Goal: Information Seeking & Learning: Learn about a topic

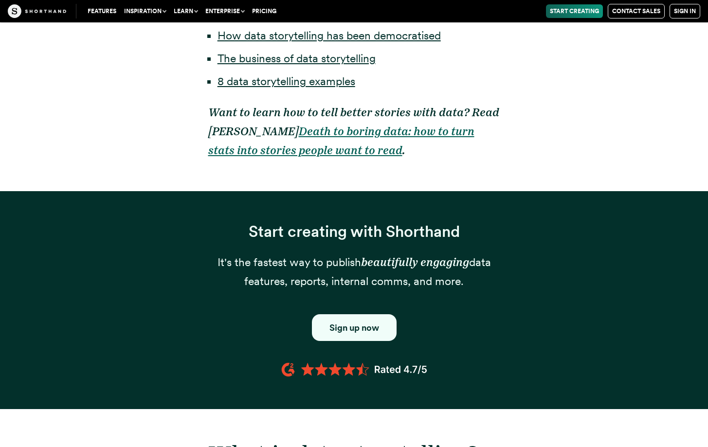
scroll to position [904, 0]
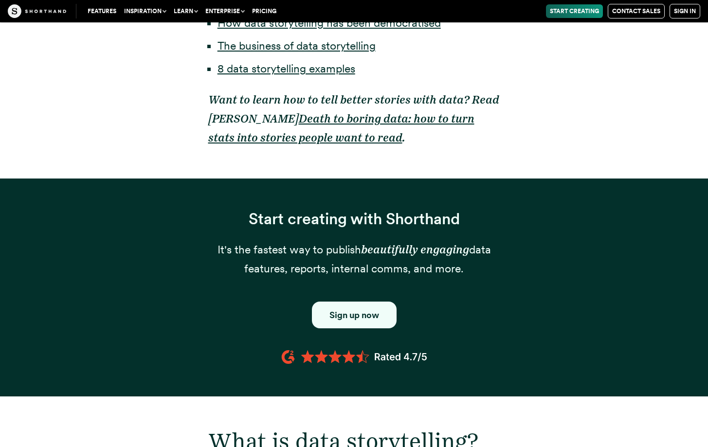
click at [369, 254] on em "beautifully engaging" at bounding box center [415, 250] width 108 height 14
drag, startPoint x: 403, startPoint y: 244, endPoint x: 421, endPoint y: 242, distance: 18.1
click at [421, 242] on p "It's the fastest way to publish beautifully engaging data features, reports, in…" at bounding box center [354, 259] width 292 height 38
click at [369, 251] on em "beautifully engaging" at bounding box center [415, 250] width 108 height 14
click at [429, 253] on em "beautifully engaging" at bounding box center [415, 250] width 108 height 14
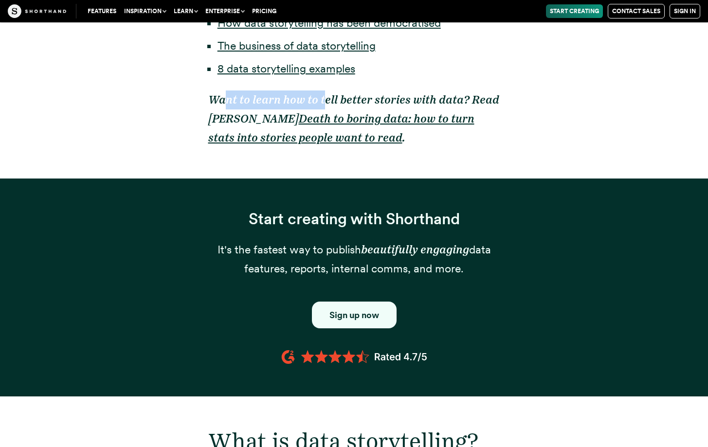
drag, startPoint x: 225, startPoint y: 99, endPoint x: 321, endPoint y: 100, distance: 95.8
click at [321, 100] on em "Want to learn how to tell better stories with data? Read Tim King's" at bounding box center [353, 109] width 291 height 33
click at [286, 218] on h3 "Start creating with Shorthand" at bounding box center [354, 219] width 292 height 19
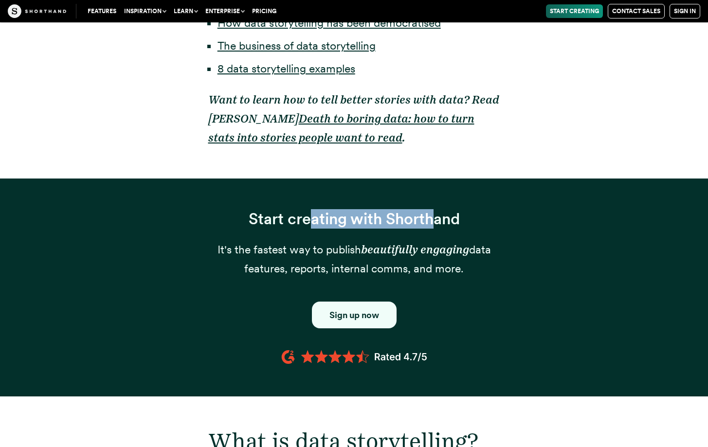
drag, startPoint x: 310, startPoint y: 220, endPoint x: 431, endPoint y: 220, distance: 121.6
click at [431, 220] on h3 "Start creating with Shorthand" at bounding box center [354, 219] width 292 height 19
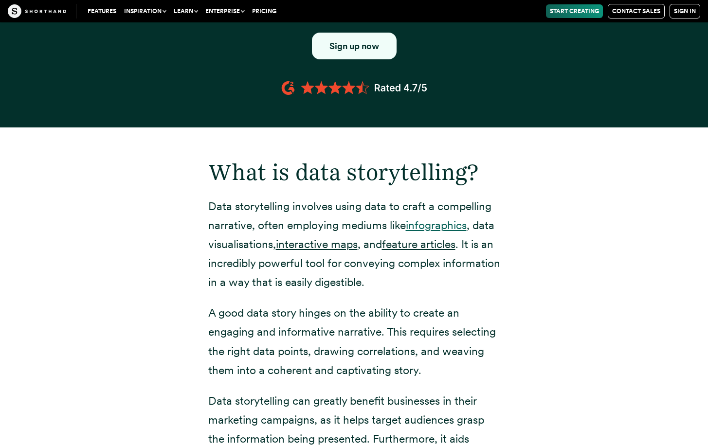
scroll to position [1230, 0]
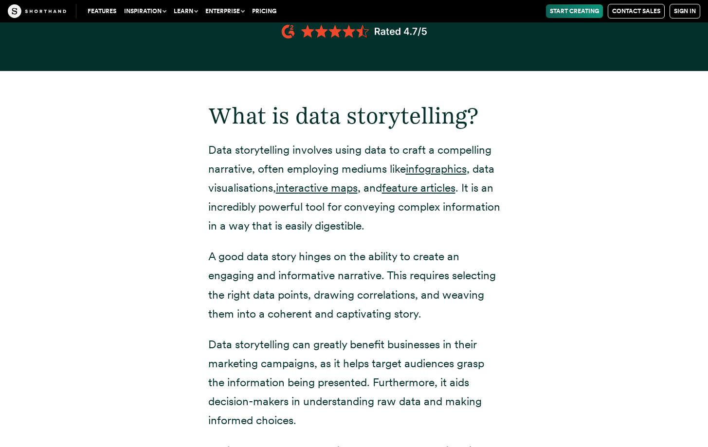
click at [401, 153] on p "Data storytelling involves using data to craft a compelling narrative, often em…" at bounding box center [354, 188] width 292 height 95
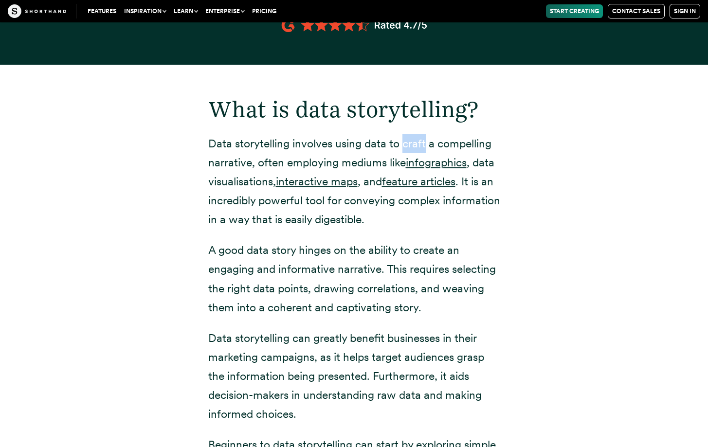
click at [296, 162] on p "Data storytelling involves using data to craft a compelling narrative, often em…" at bounding box center [354, 181] width 292 height 95
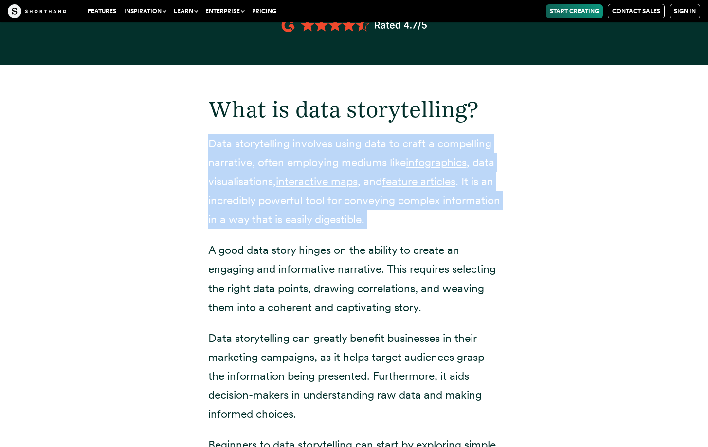
click at [296, 162] on p "Data storytelling involves using data to craft a compelling narrative, often em…" at bounding box center [354, 181] width 292 height 95
click at [281, 157] on p "Data storytelling involves using data to craft a compelling narrative, often em…" at bounding box center [354, 181] width 292 height 95
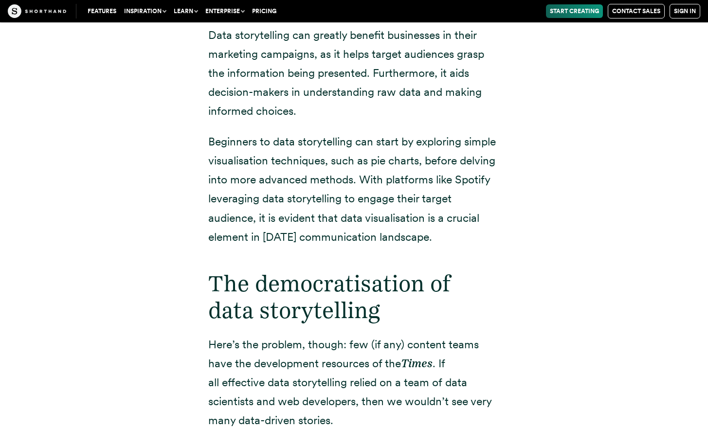
scroll to position [1552, 0]
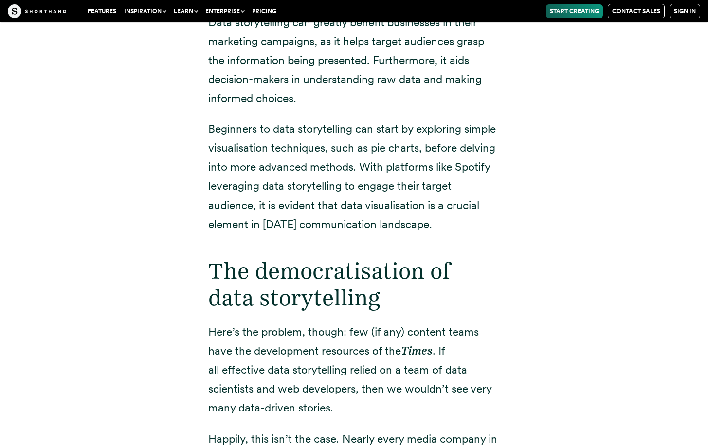
click at [319, 139] on p "Beginners to data storytelling can start by exploring simple visualisation tech…" at bounding box center [354, 177] width 292 height 114
click at [270, 130] on p "Beginners to data storytelling can start by exploring simple visualisation tech…" at bounding box center [354, 177] width 292 height 114
click at [424, 140] on p "Beginners to data storytelling can start by exploring simple visualisation tech…" at bounding box center [354, 177] width 292 height 114
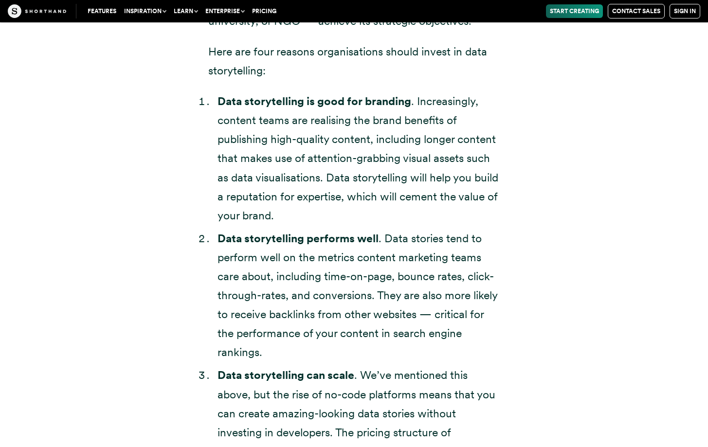
scroll to position [2898, 0]
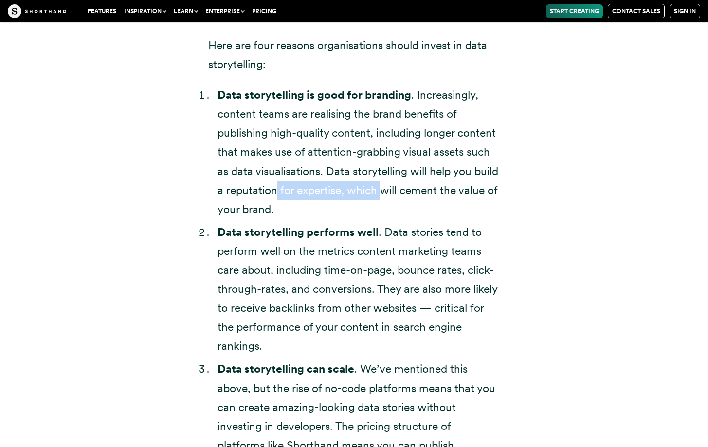
drag, startPoint x: 280, startPoint y: 189, endPoint x: 379, endPoint y: 197, distance: 99.6
click at [380, 195] on li "Data storytelling is good for branding . Increasingly, content teams are realis…" at bounding box center [358, 152] width 283 height 133
click at [375, 200] on li "Data storytelling is good for branding . Increasingly, content teams are realis…" at bounding box center [358, 152] width 283 height 133
click at [434, 189] on li "Data storytelling is good for branding . Increasingly, content teams are realis…" at bounding box center [358, 152] width 283 height 133
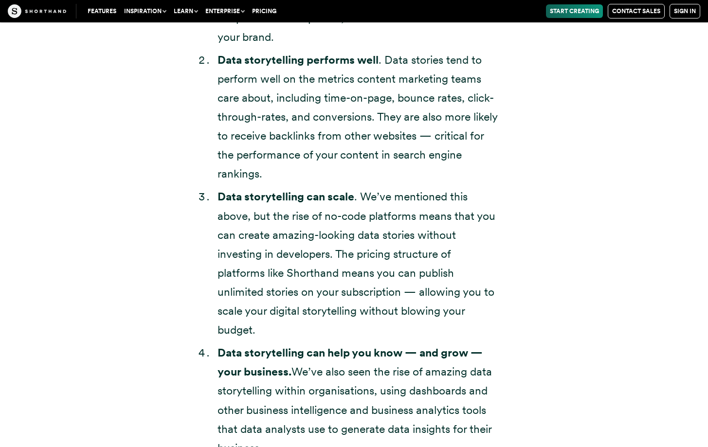
scroll to position [3077, 0]
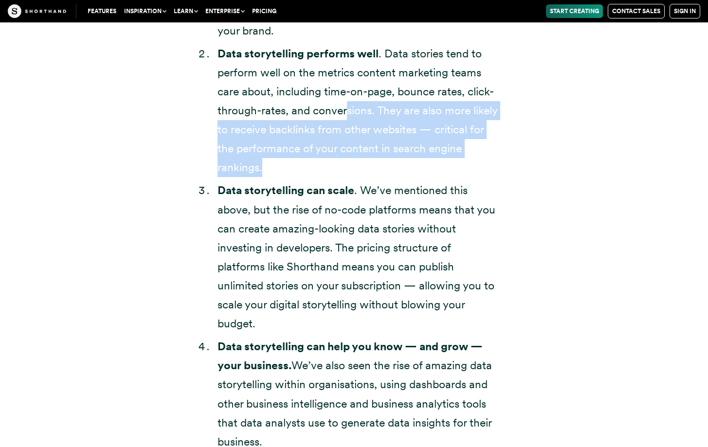
drag, startPoint x: 346, startPoint y: 105, endPoint x: 460, endPoint y: 173, distance: 132.2
click at [460, 173] on li "Data storytelling performs well . Data stories tend to perform well on the metr…" at bounding box center [358, 110] width 283 height 133
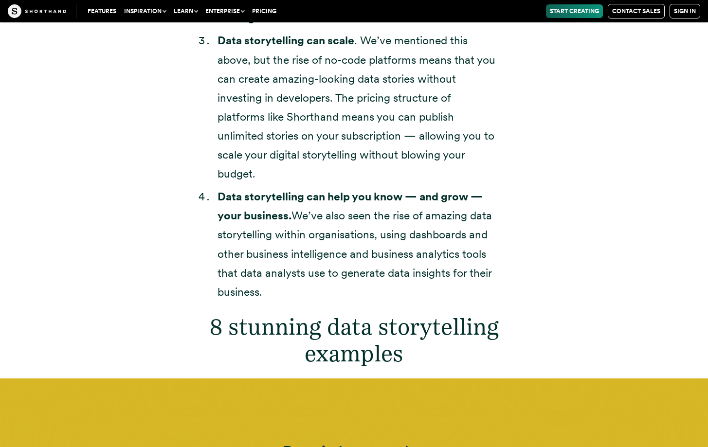
scroll to position [3215, 0]
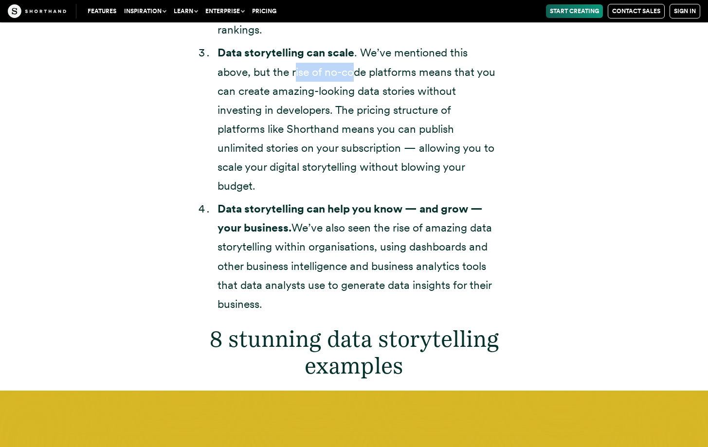
drag, startPoint x: 294, startPoint y: 72, endPoint x: 351, endPoint y: 75, distance: 56.5
click at [351, 75] on li "Data storytelling can scale . We’ve mentioned this above, but the rise of no-co…" at bounding box center [358, 119] width 283 height 152
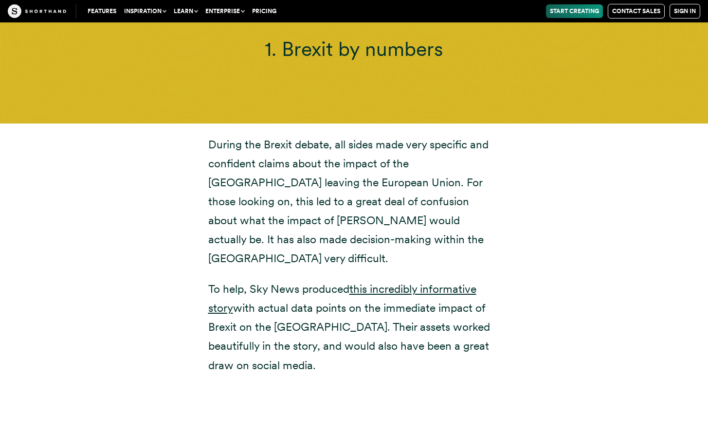
scroll to position [3637, 0]
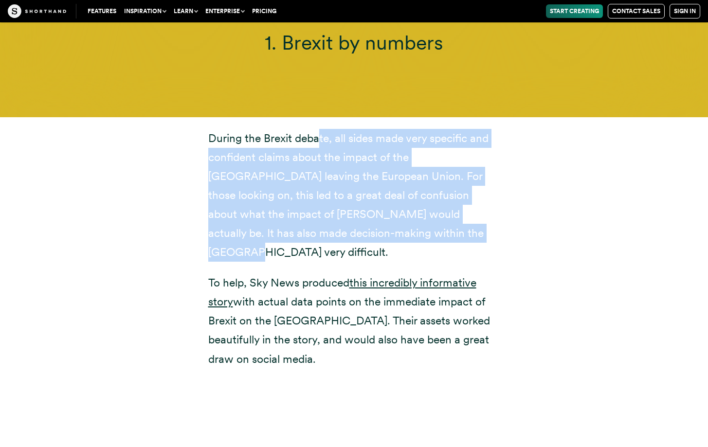
drag, startPoint x: 318, startPoint y: 136, endPoint x: 404, endPoint y: 228, distance: 125.6
click at [404, 228] on p "During the Brexit debate, all sides made very specific and confident claims abo…" at bounding box center [354, 195] width 292 height 133
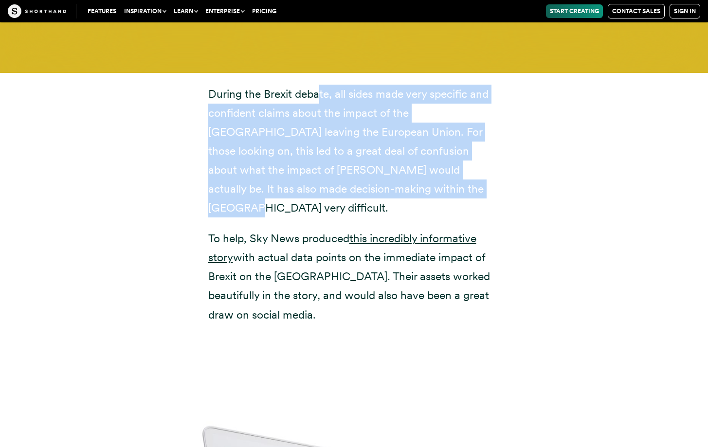
scroll to position [3688, 0]
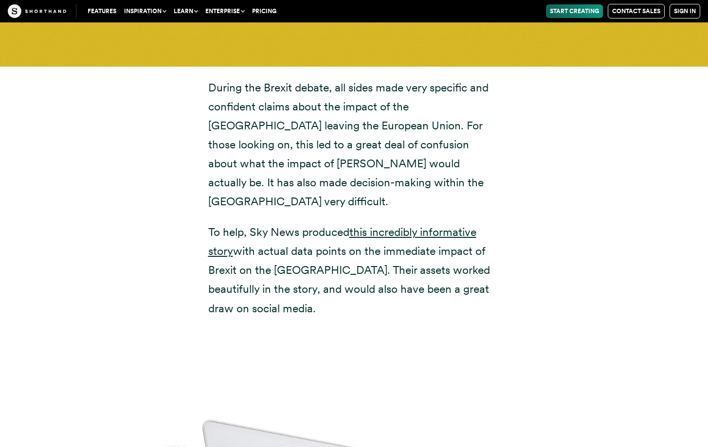
click at [428, 198] on div "During the Brexit debate, all sides made very specific and confident claims abo…" at bounding box center [354, 198] width 292 height 240
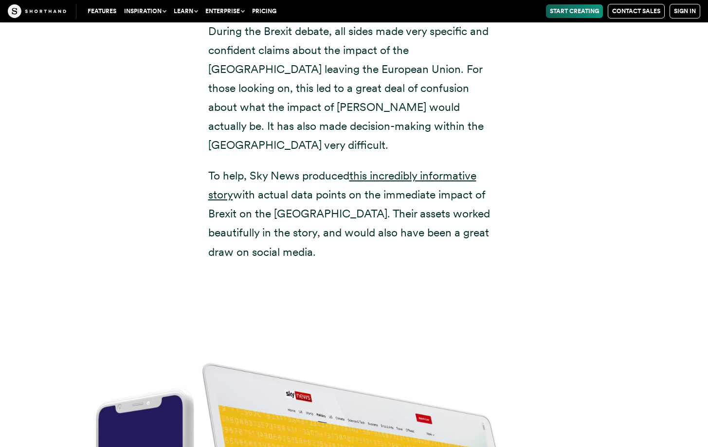
scroll to position [3751, 0]
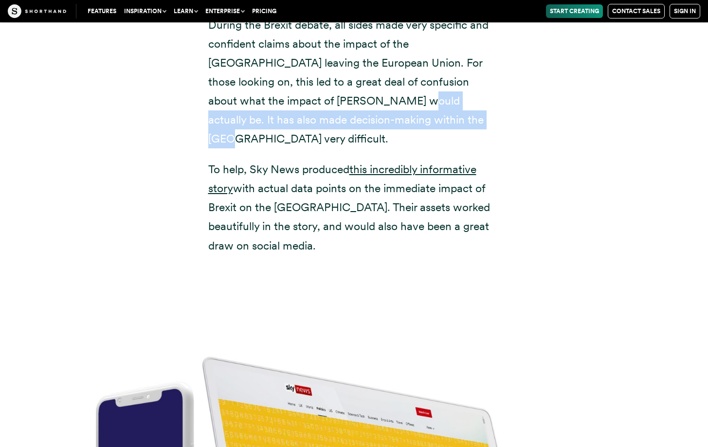
drag, startPoint x: 299, startPoint y: 106, endPoint x: 364, endPoint y: 115, distance: 65.8
click at [364, 115] on p "During the Brexit debate, all sides made very specific and confident claims abo…" at bounding box center [354, 82] width 292 height 133
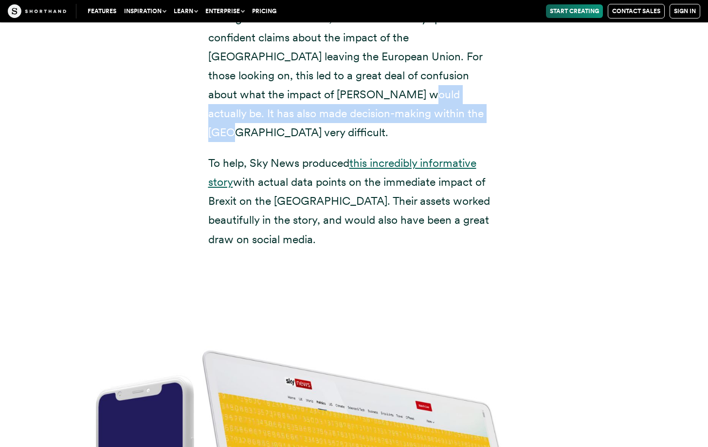
scroll to position [3770, 0]
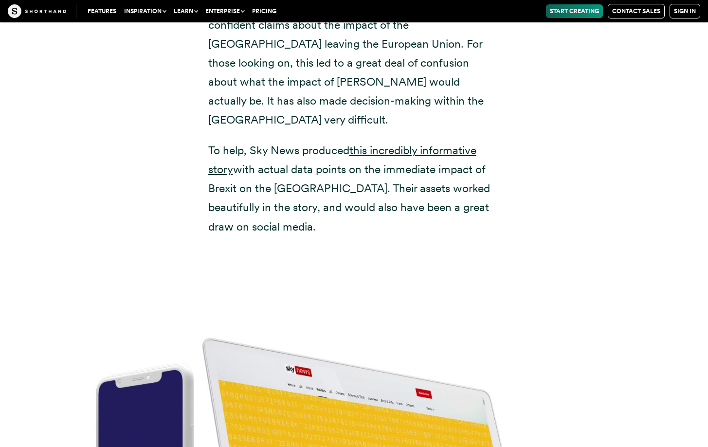
click at [347, 185] on p "To help, Sky News produced this incredibly informative story with actual data p…" at bounding box center [354, 188] width 292 height 95
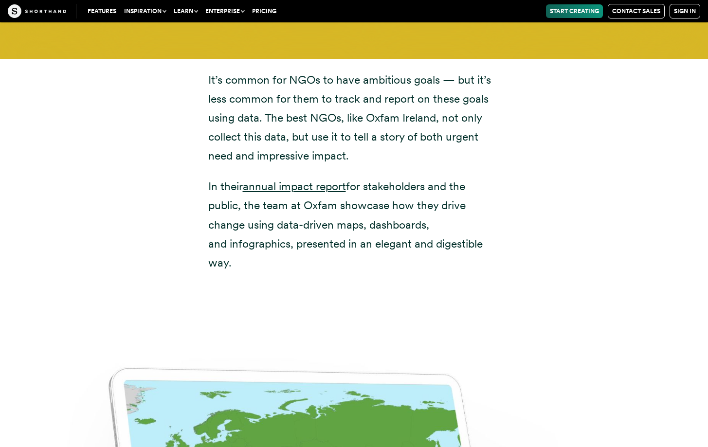
scroll to position [5030, 0]
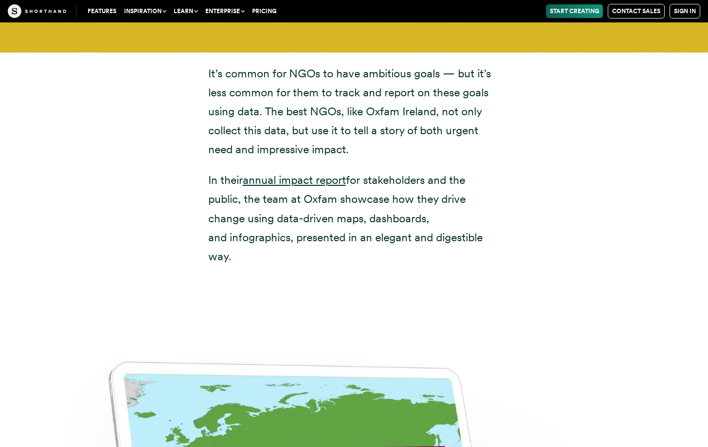
drag, startPoint x: 423, startPoint y: 116, endPoint x: 425, endPoint y: 124, distance: 8.2
click at [425, 124] on p "It’s common for NGOs to have ambitious goals — but it’s less common for them to…" at bounding box center [354, 111] width 292 height 95
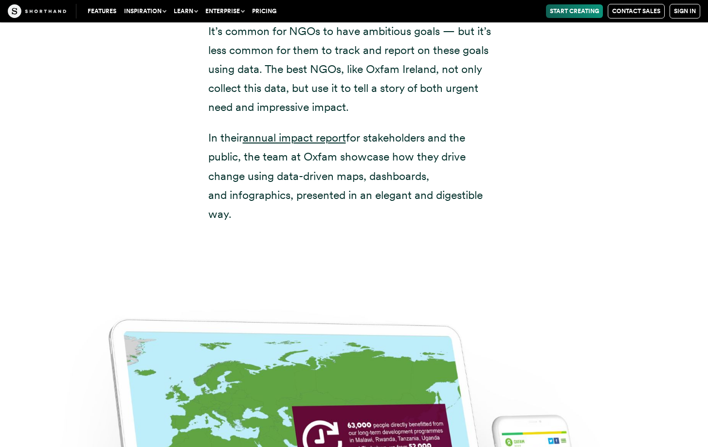
scroll to position [5079, 0]
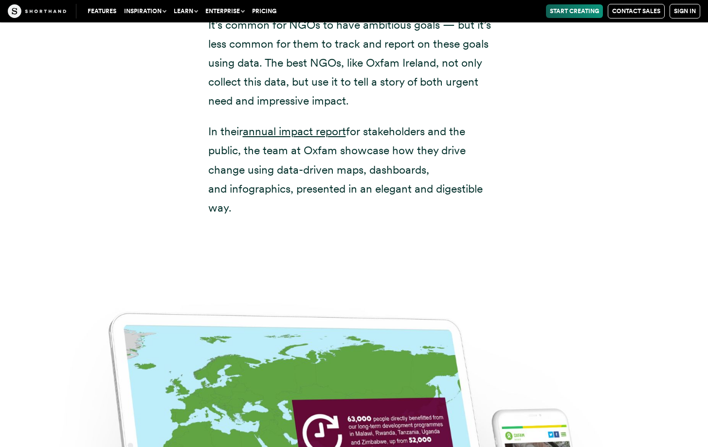
click at [383, 137] on p "In their annual impact report for stakeholders and the public, the team at Oxfa…" at bounding box center [354, 169] width 292 height 95
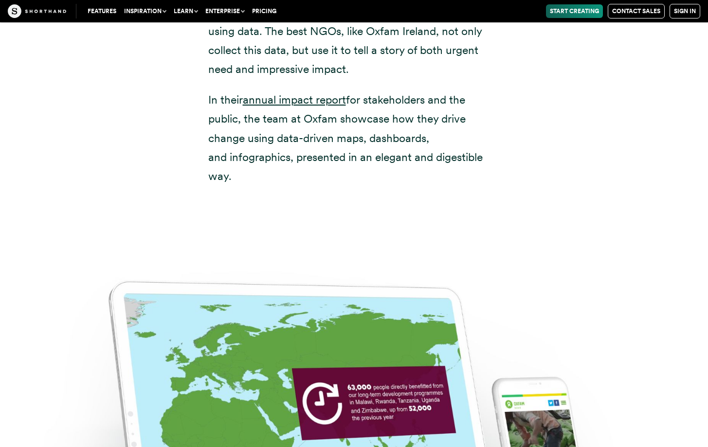
scroll to position [5117, 0]
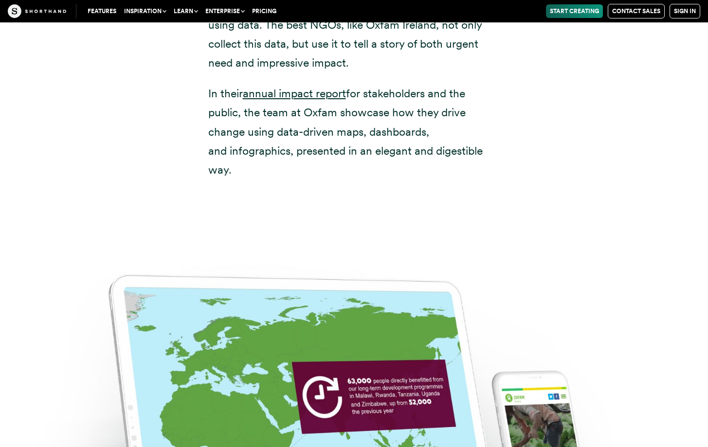
drag, startPoint x: 270, startPoint y: 92, endPoint x: 336, endPoint y: 147, distance: 85.6
click at [336, 147] on p "In their annual impact report for stakeholders and the public, the team at Oxfa…" at bounding box center [354, 131] width 292 height 95
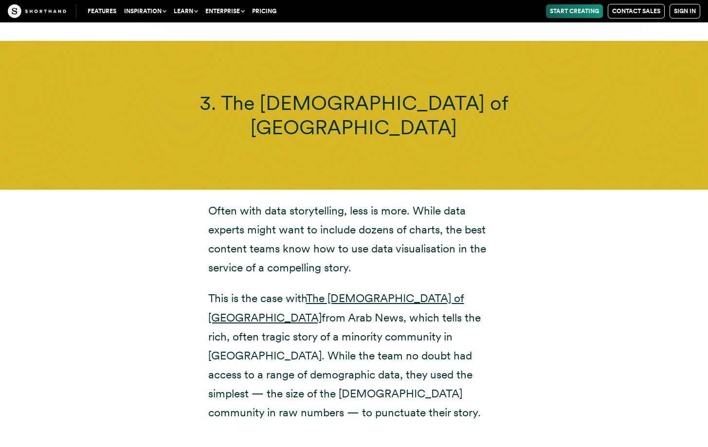
scroll to position [6228, 0]
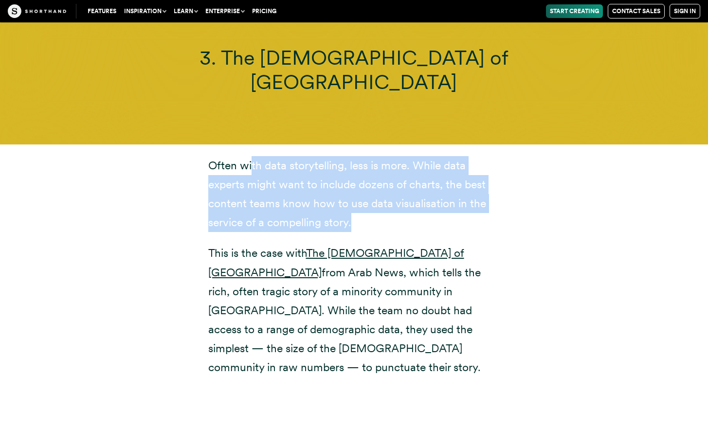
drag, startPoint x: 257, startPoint y: 145, endPoint x: 376, endPoint y: 200, distance: 131.2
click at [376, 200] on p "Often with data storytelling, less is more. While data experts might want to in…" at bounding box center [354, 194] width 292 height 76
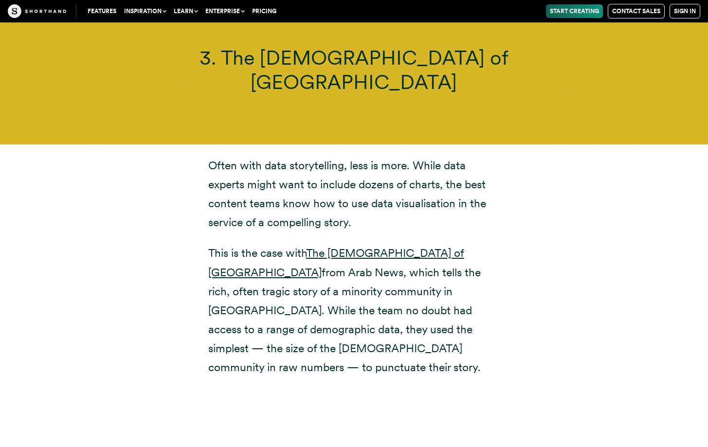
click at [234, 156] on p "Often with data storytelling, less is more. While data experts might want to in…" at bounding box center [354, 194] width 292 height 76
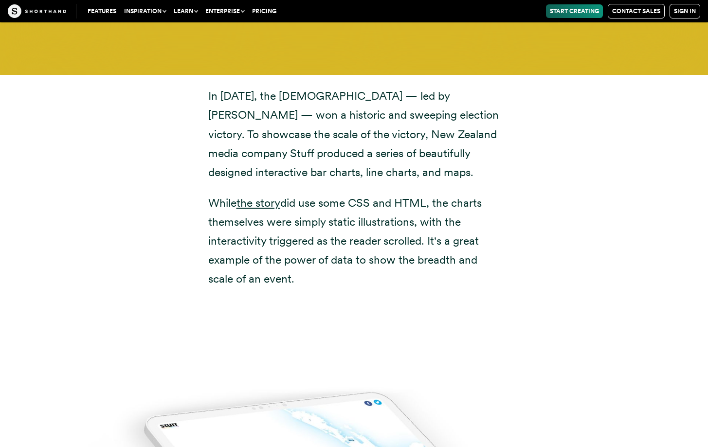
scroll to position [7619, 0]
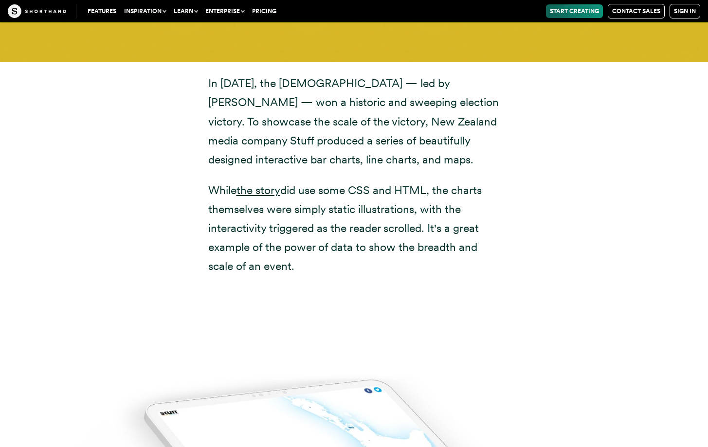
drag, startPoint x: 346, startPoint y: 159, endPoint x: 454, endPoint y: 240, distance: 134.7
click at [454, 240] on div "In November 2020, the New Zealand Labour Party — led by Jacinda Ardern — won a …" at bounding box center [354, 174] width 331 height 225
click at [429, 181] on p "While the story did use some CSS and HTML, the charts themselves were simply st…" at bounding box center [354, 228] width 292 height 95
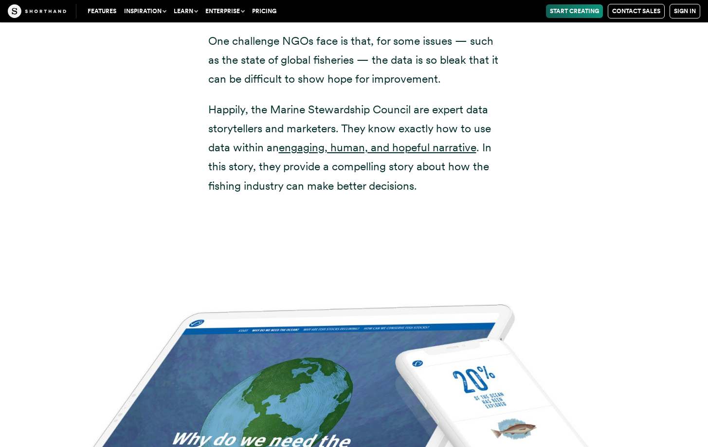
scroll to position [9779, 0]
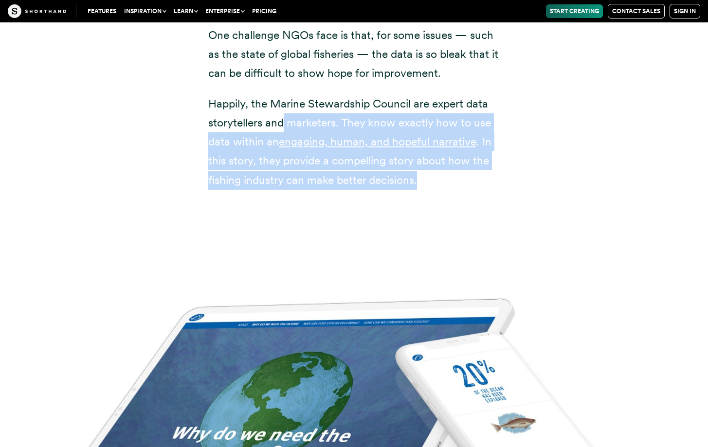
drag, startPoint x: 283, startPoint y: 66, endPoint x: 458, endPoint y: 129, distance: 185.7
click at [458, 129] on p "Happily, the Marine Stewardship Council are expert data storytellers and market…" at bounding box center [354, 141] width 292 height 95
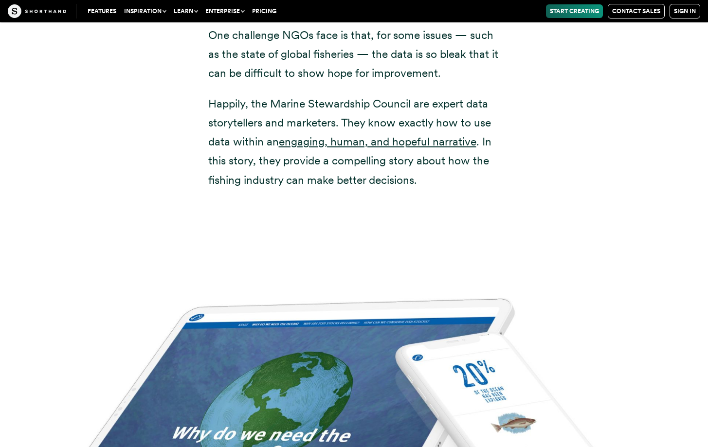
click at [251, 94] on p "Happily, the Marine Stewardship Council are expert data storytellers and market…" at bounding box center [354, 141] width 292 height 95
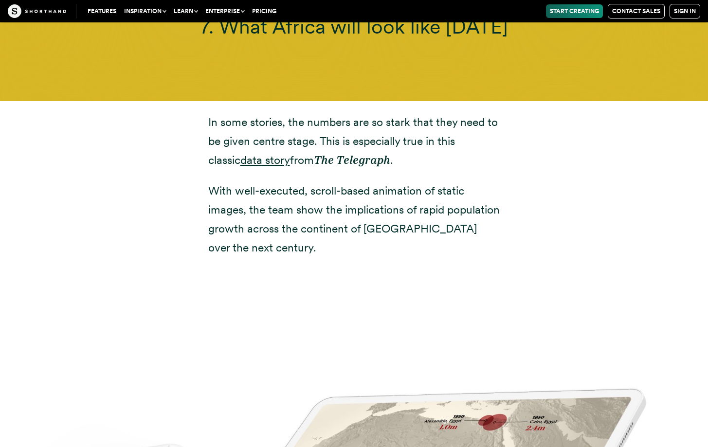
scroll to position [10957, 0]
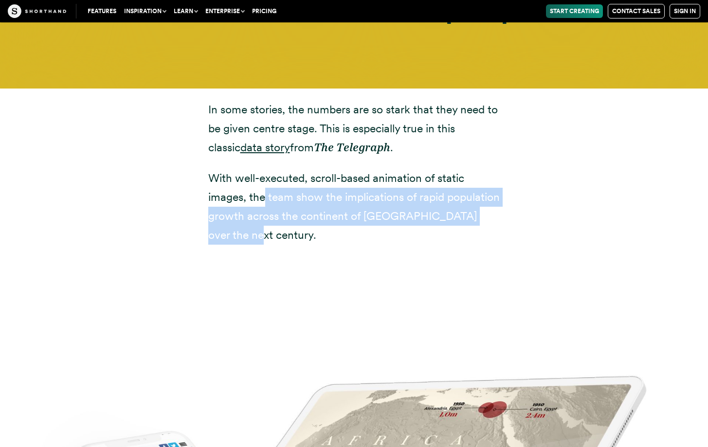
drag, startPoint x: 265, startPoint y: 138, endPoint x: 330, endPoint y: 193, distance: 85.6
click at [330, 193] on div "In some stories, the numbers are so stark that they need to be given centre sta…" at bounding box center [354, 173] width 331 height 168
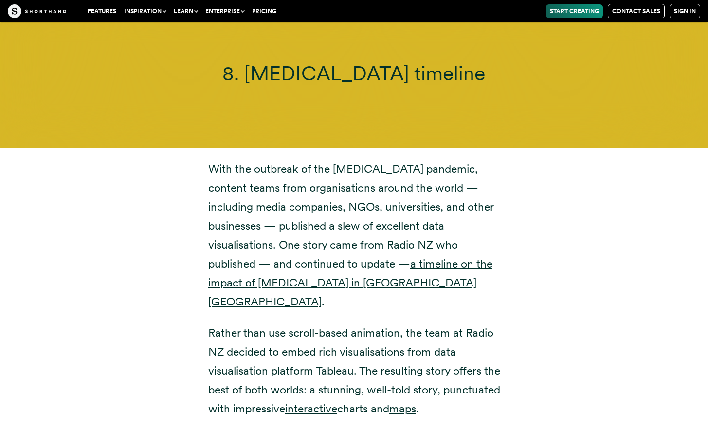
scroll to position [12124, 0]
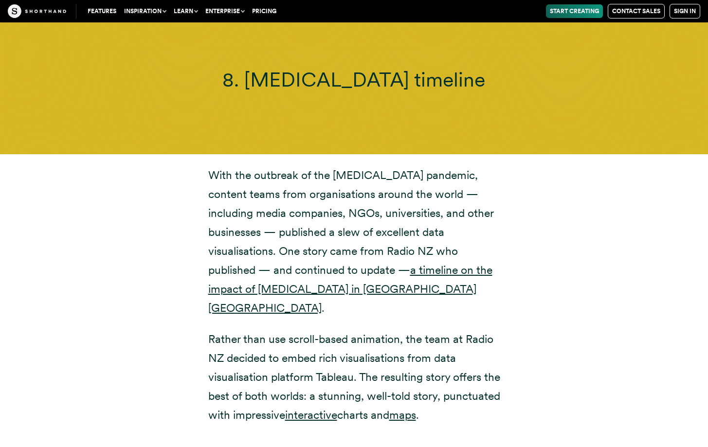
click at [409, 209] on p "With the outbreak of the COVID-19 pandemic, content teams from organisations ar…" at bounding box center [354, 242] width 292 height 152
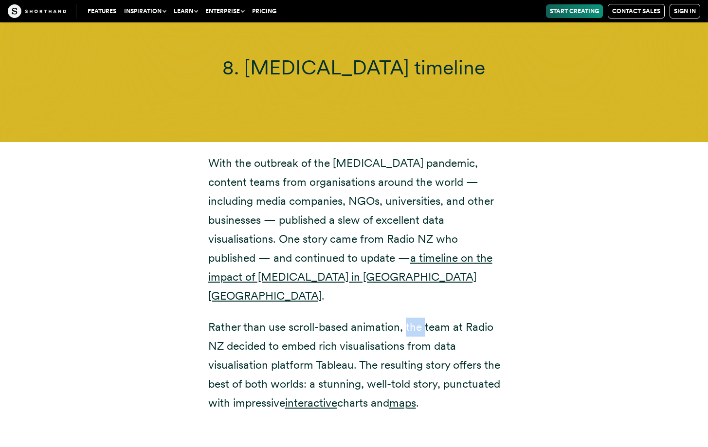
click at [425, 318] on p "Rather than use scroll-based animation, the team at Radio NZ decided to embed r…" at bounding box center [354, 365] width 292 height 95
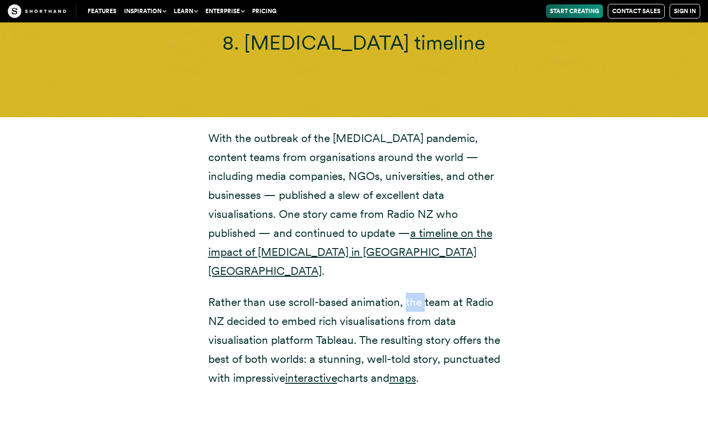
scroll to position [12208, 0]
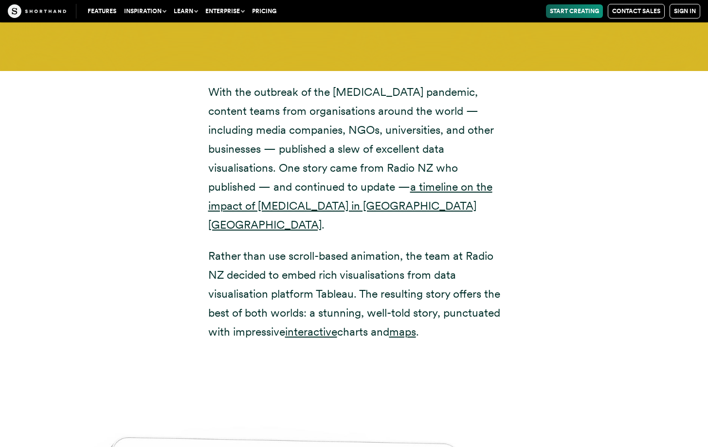
click at [295, 247] on p "Rather than use scroll-based animation, the team at Radio NZ decided to embed r…" at bounding box center [354, 294] width 292 height 95
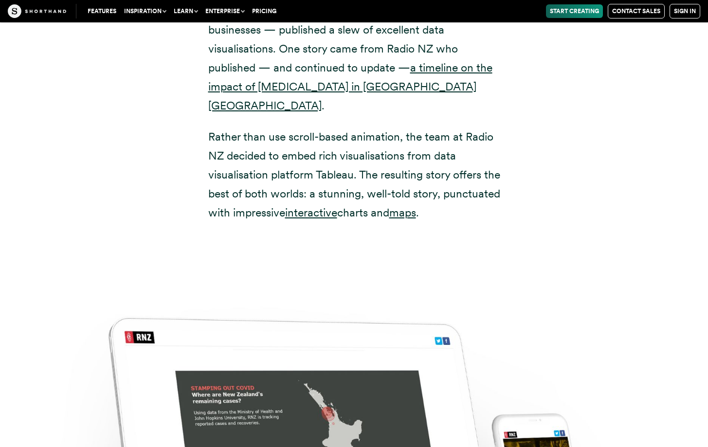
scroll to position [12333, 0]
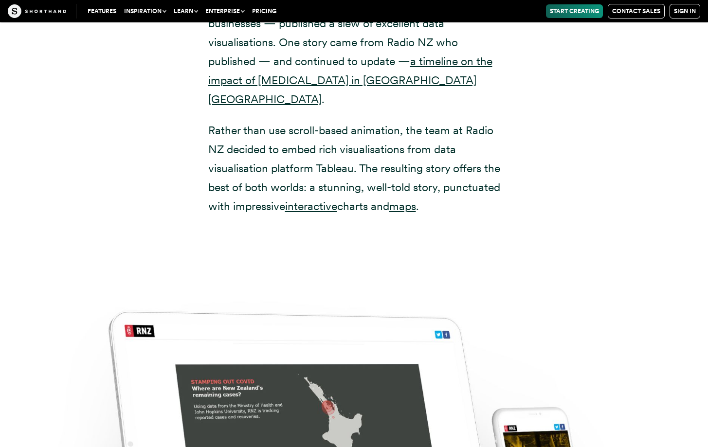
click at [361, 121] on p "Rather than use scroll-based animation, the team at Radio NZ decided to embed r…" at bounding box center [354, 168] width 292 height 95
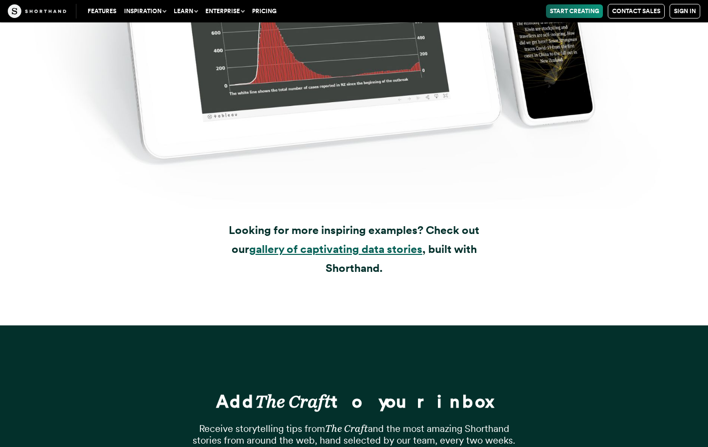
scroll to position [13276, 0]
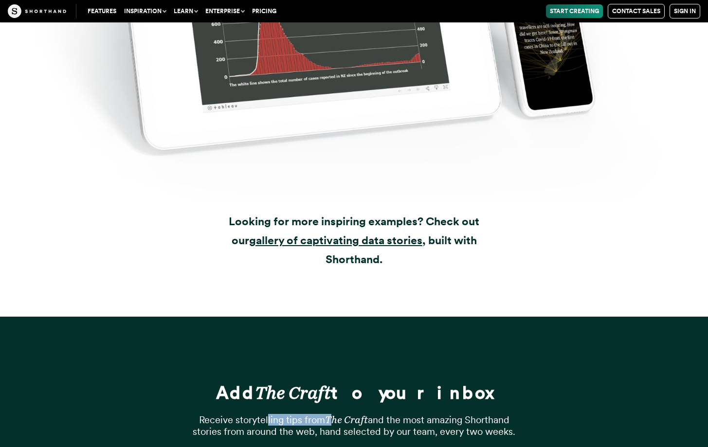
drag, startPoint x: 203, startPoint y: 326, endPoint x: 332, endPoint y: 323, distance: 129.0
click at [332, 414] on p "Receive storytelling tips from The Craft and the most amazing Shorthand stories…" at bounding box center [354, 425] width 341 height 23
drag, startPoint x: 310, startPoint y: 325, endPoint x: 403, endPoint y: 332, distance: 93.6
click at [403, 414] on p "Receive storytelling tips from The Craft and the most amazing Shorthand stories…" at bounding box center [354, 425] width 341 height 23
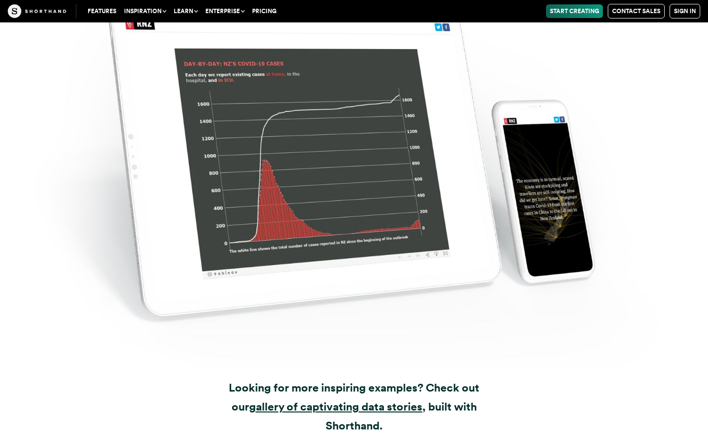
click at [43, 9] on img at bounding box center [37, 11] width 58 height 14
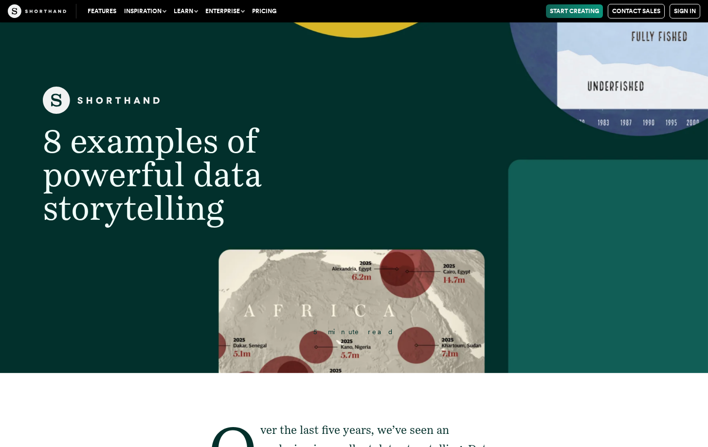
scroll to position [0, 0]
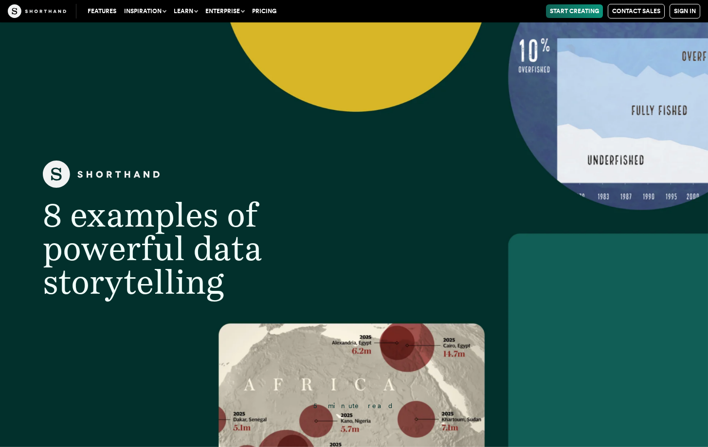
click at [560, 114] on header "8 examples of powerful data storytelling 5 minute read" at bounding box center [354, 234] width 708 height 425
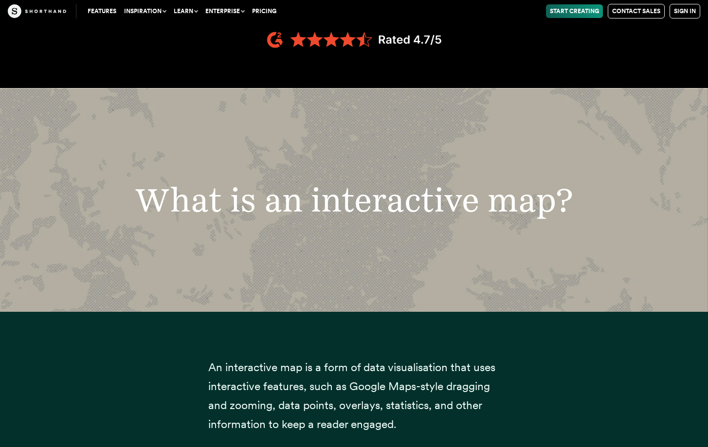
scroll to position [1424, 0]
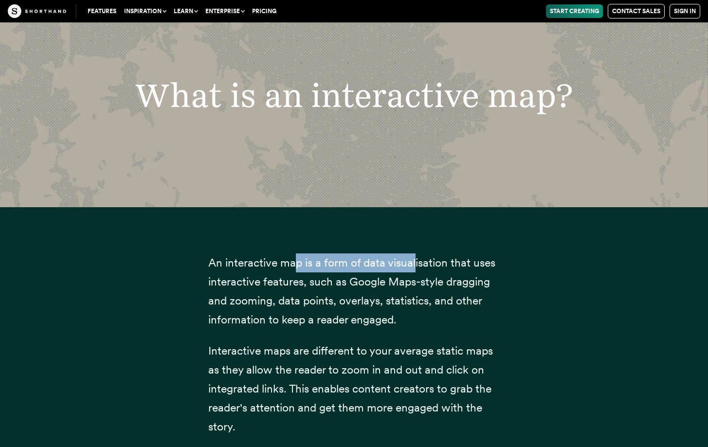
drag, startPoint x: 298, startPoint y: 265, endPoint x: 414, endPoint y: 268, distance: 116.8
click at [414, 268] on span "An interactive map is a form of data visualisation that uses interactive featur…" at bounding box center [351, 291] width 287 height 71
drag, startPoint x: 383, startPoint y: 266, endPoint x: 456, endPoint y: 264, distance: 73.0
click at [456, 264] on span "An interactive map is a form of data visualisation that uses interactive featur…" at bounding box center [351, 291] width 287 height 71
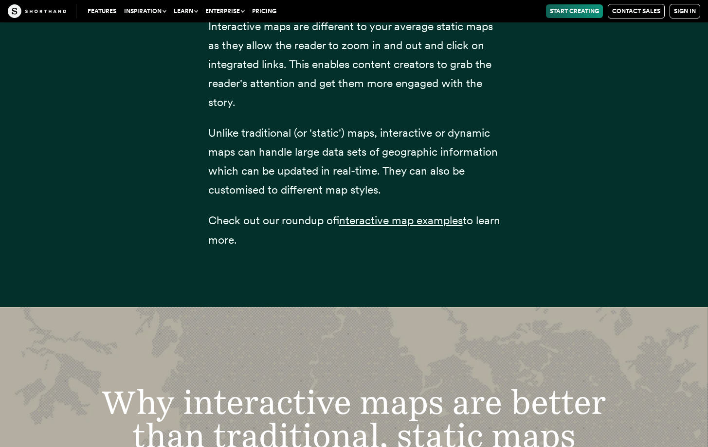
scroll to position [1760, 0]
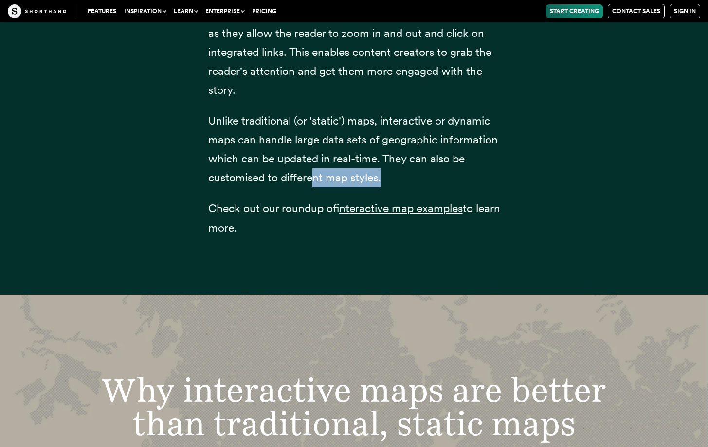
drag, startPoint x: 312, startPoint y: 169, endPoint x: 337, endPoint y: 188, distance: 31.6
click at [337, 188] on div "An interactive map is a form of data visualisation that uses interactive featur…" at bounding box center [354, 77] width 292 height 382
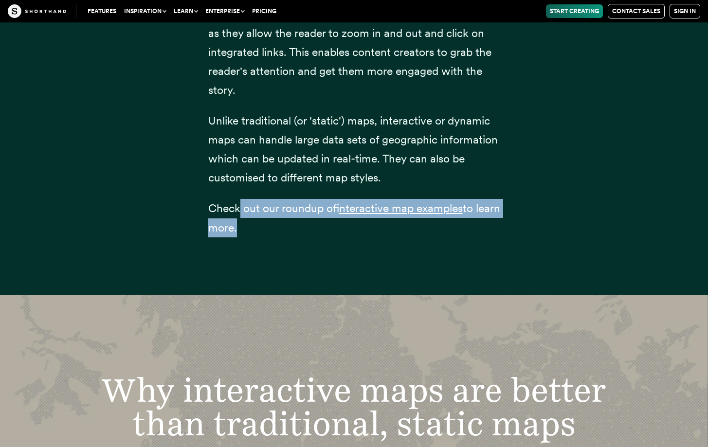
drag, startPoint x: 238, startPoint y: 210, endPoint x: 260, endPoint y: 233, distance: 32.0
click at [260, 233] on p "Check out our roundup of interactive map examples to learn more." at bounding box center [354, 218] width 292 height 38
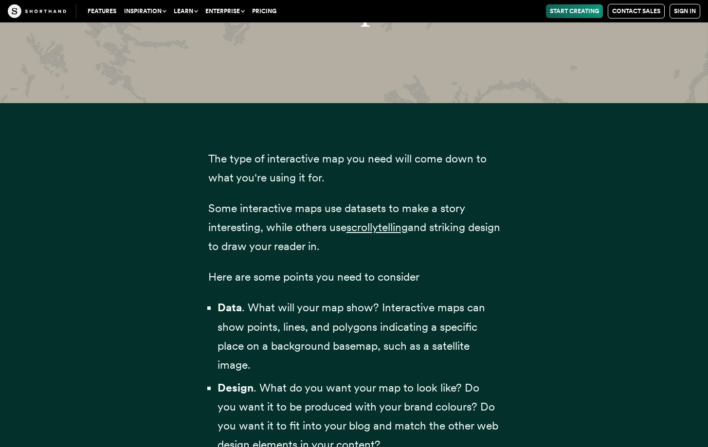
scroll to position [2861, 0]
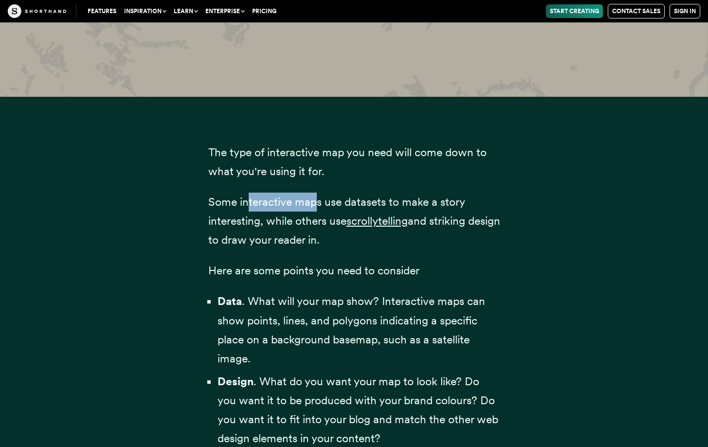
drag, startPoint x: 256, startPoint y: 201, endPoint x: 319, endPoint y: 203, distance: 62.3
click at [319, 203] on span "Some interactive maps use datasets to make a story interesting, while others use" at bounding box center [336, 211] width 256 height 33
drag, startPoint x: 319, startPoint y: 203, endPoint x: 359, endPoint y: 199, distance: 40.6
click at [359, 199] on span "Some interactive maps use datasets to make a story interesting, while others use" at bounding box center [336, 211] width 256 height 33
click at [351, 202] on span "Some interactive maps use datasets to make a story interesting, while others use" at bounding box center [336, 211] width 256 height 33
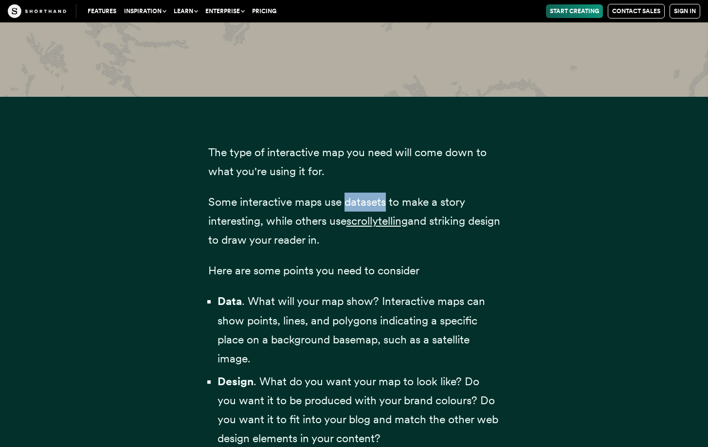
click at [351, 202] on span "Some interactive maps use datasets to make a story interesting, while others use" at bounding box center [336, 211] width 256 height 33
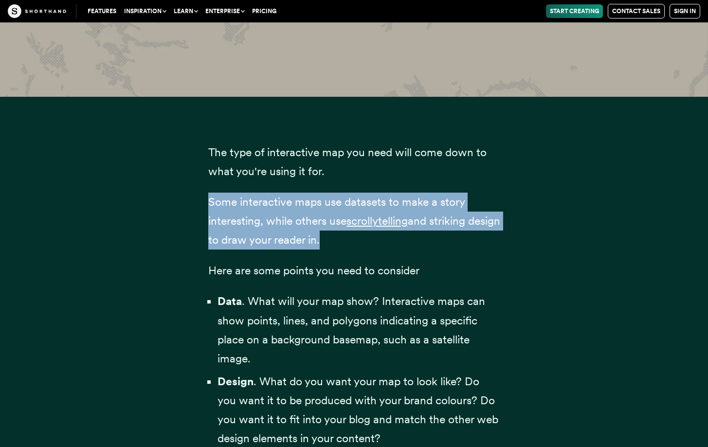
click at [351, 202] on span "Some interactive maps use datasets to make a story interesting, while others use" at bounding box center [336, 211] width 256 height 33
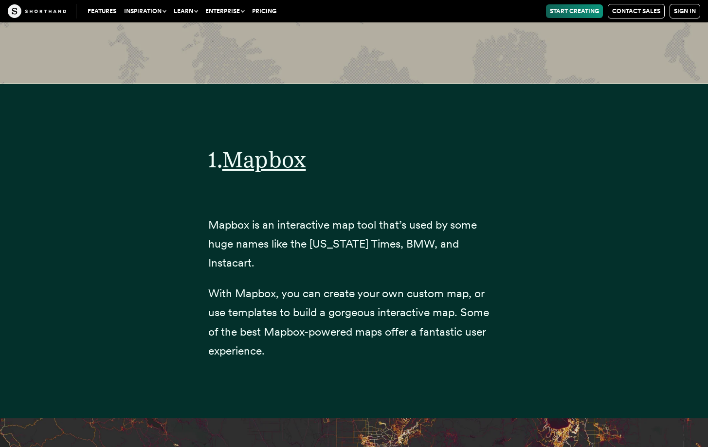
scroll to position [3831, 0]
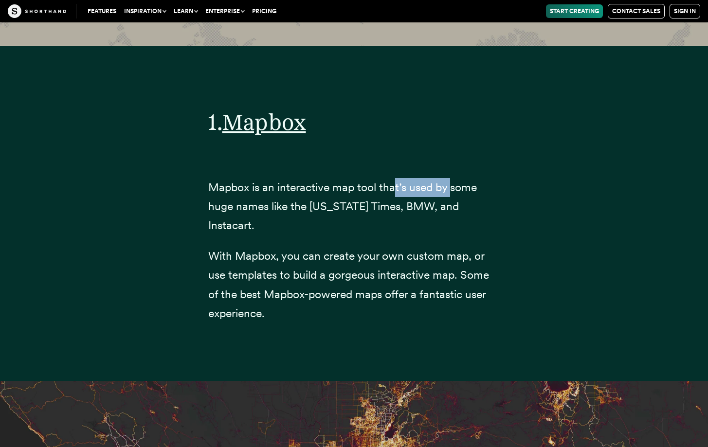
drag, startPoint x: 449, startPoint y: 185, endPoint x: 394, endPoint y: 194, distance: 56.1
click at [394, 194] on p "Mapbox is an interactive map tool that’s used by some huge names like the [US_S…" at bounding box center [354, 206] width 292 height 57
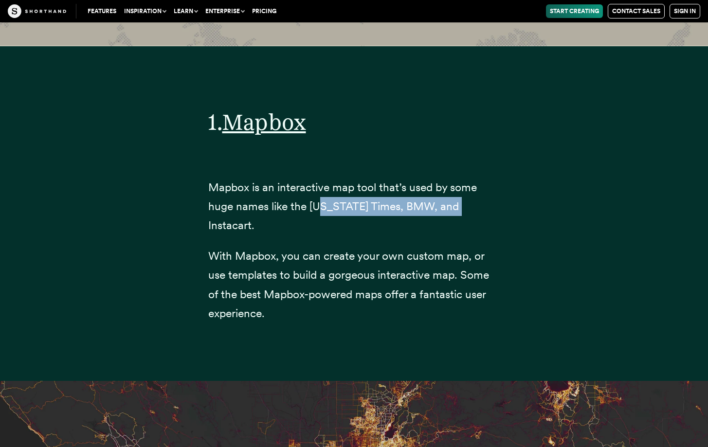
drag, startPoint x: 322, startPoint y: 211, endPoint x: 461, endPoint y: 209, distance: 139.6
click at [461, 209] on span "Mapbox is an interactive map tool that’s used by some huge names like the [US_S…" at bounding box center [342, 206] width 269 height 52
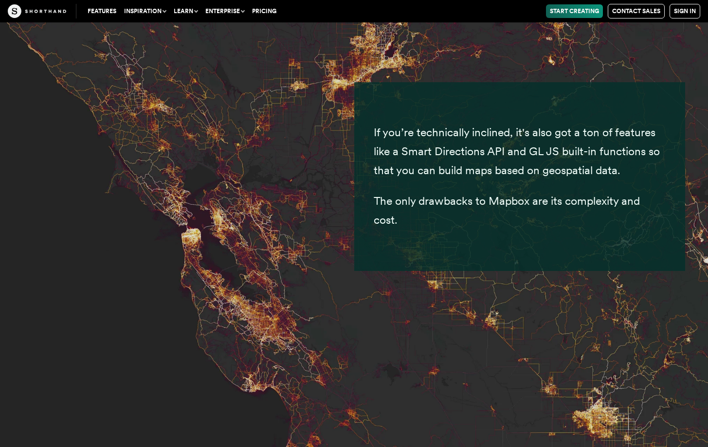
scroll to position [4453, 0]
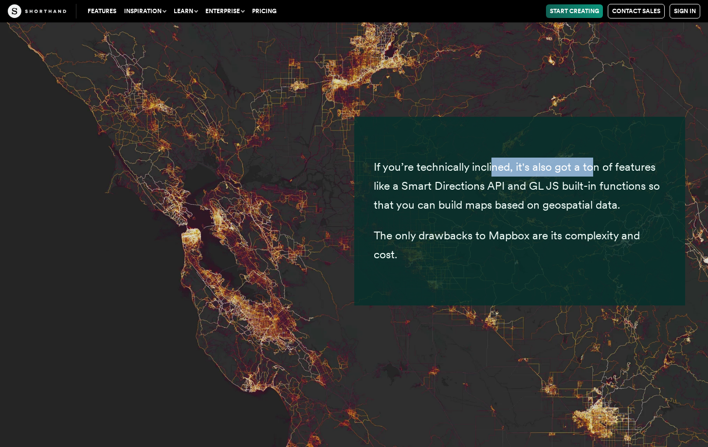
drag, startPoint x: 493, startPoint y: 150, endPoint x: 595, endPoint y: 149, distance: 101.7
click at [595, 160] on span "If you’re technically inclined, it's also got a ton of features like a Smart Di…" at bounding box center [517, 186] width 286 height 52
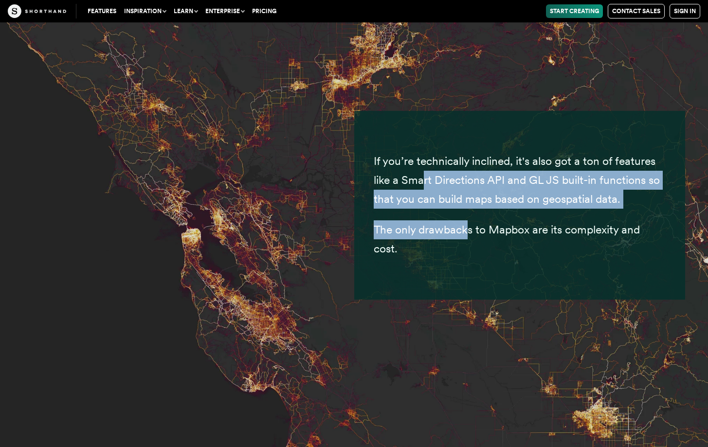
drag, startPoint x: 424, startPoint y: 164, endPoint x: 494, endPoint y: 211, distance: 84.5
click at [472, 202] on div "If you’re technically inclined, it's also got a ton of features like a Smart Di…" at bounding box center [520, 205] width 292 height 169
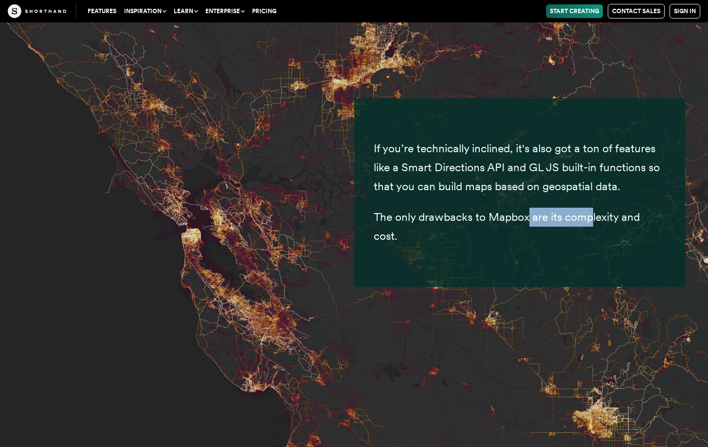
drag, startPoint x: 526, startPoint y: 200, endPoint x: 591, endPoint y: 197, distance: 64.3
click at [591, 210] on span "The only drawbacks to Mapbox are its complexity and cost." at bounding box center [507, 226] width 266 height 33
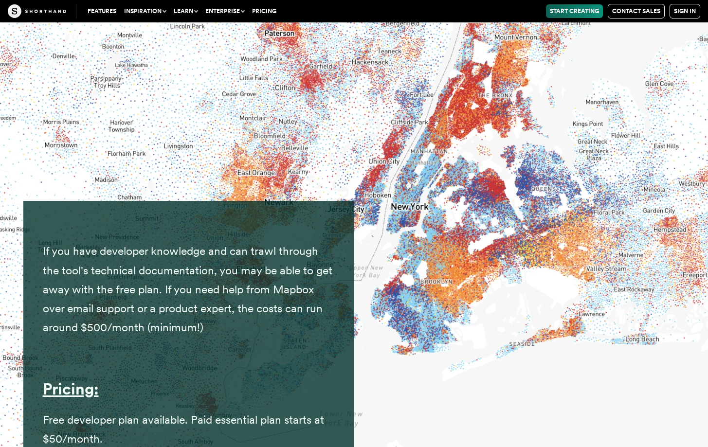
scroll to position [5562, 0]
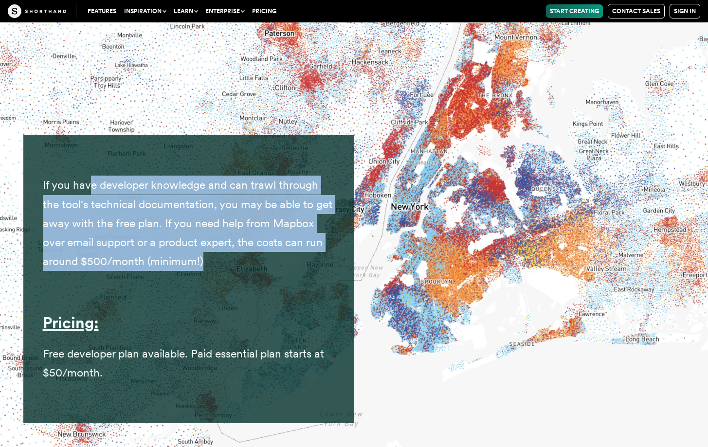
drag, startPoint x: 88, startPoint y: 168, endPoint x: 252, endPoint y: 249, distance: 183.4
click at [252, 249] on p "If you have developer knowledge and can trawl through the tool's technical docu…" at bounding box center [189, 223] width 292 height 95
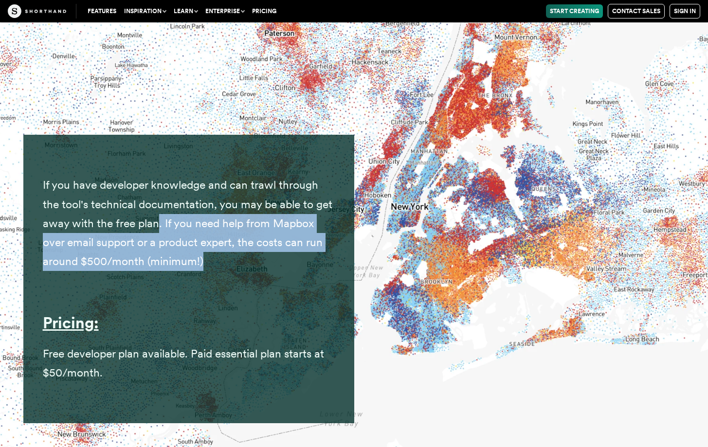
drag, startPoint x: 155, startPoint y: 205, endPoint x: 261, endPoint y: 243, distance: 113.1
click at [261, 243] on p "If you have developer knowledge and can trawl through the tool's technical docu…" at bounding box center [189, 223] width 292 height 95
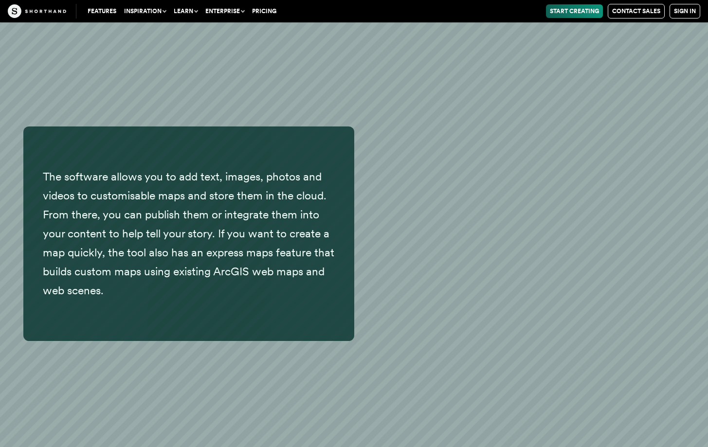
scroll to position [6737, 0]
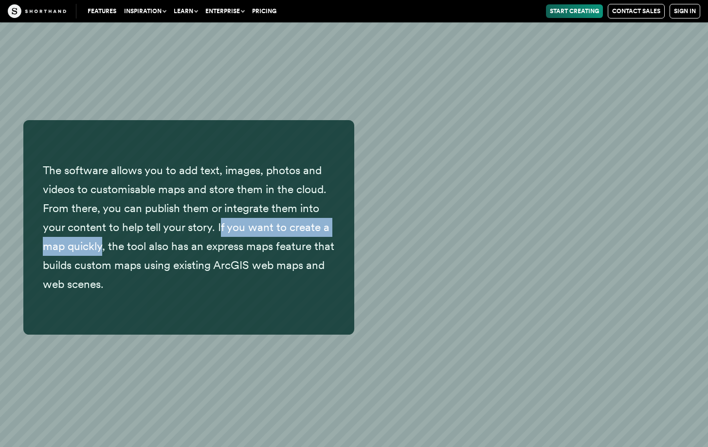
drag, startPoint x: 219, startPoint y: 210, endPoint x: 101, endPoint y: 234, distance: 120.3
click at [101, 234] on p "The software allows you to add text, images, photos and videos to customisable …" at bounding box center [189, 227] width 292 height 133
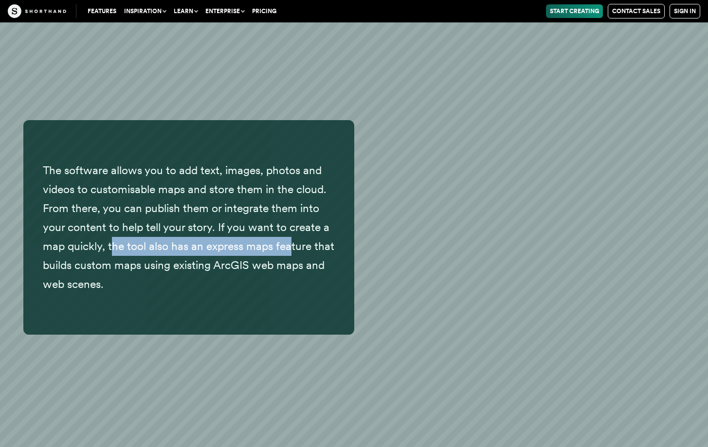
drag, startPoint x: 110, startPoint y: 233, endPoint x: 296, endPoint y: 230, distance: 185.9
click at [289, 228] on p "The software allows you to add text, images, photos and videos to customisable …" at bounding box center [189, 227] width 292 height 133
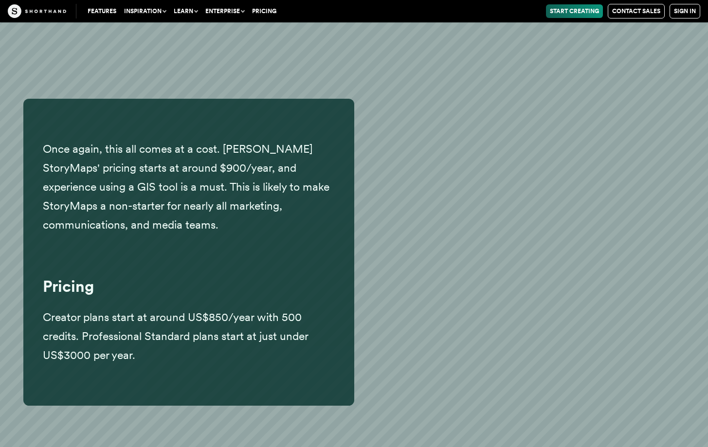
scroll to position [7338, 0]
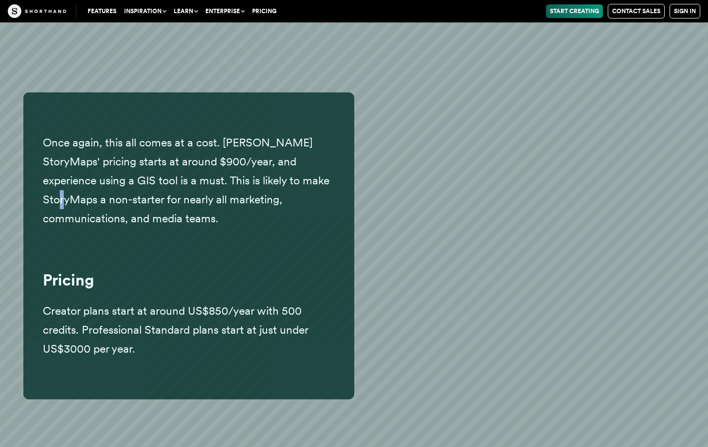
drag, startPoint x: 302, startPoint y: 160, endPoint x: 277, endPoint y: 211, distance: 56.6
click at [293, 169] on p "Once again, this all comes at a cost. [PERSON_NAME] StoryMaps' pricing starts a…" at bounding box center [189, 180] width 292 height 95
click at [277, 211] on div "Once again, this all comes at a cost. [PERSON_NAME] StoryMaps' pricing starts a…" at bounding box center [189, 245] width 292 height 287
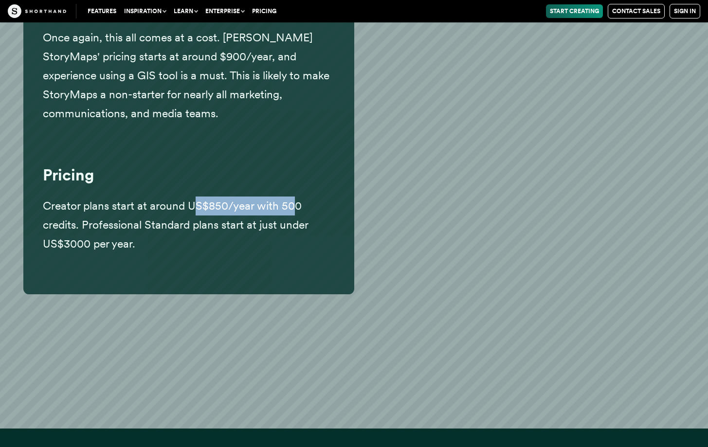
drag, startPoint x: 199, startPoint y: 181, endPoint x: 299, endPoint y: 193, distance: 100.3
click at [296, 199] on span "Creator plans start at around US$850/year with 500 credits. Professional Standa…" at bounding box center [175, 225] width 265 height 52
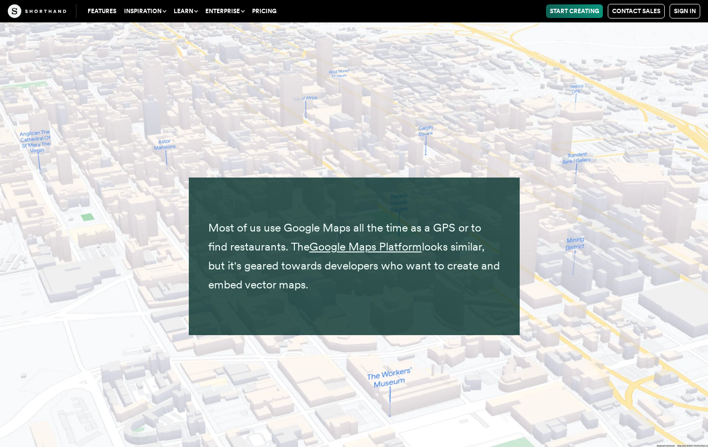
scroll to position [8431, 0]
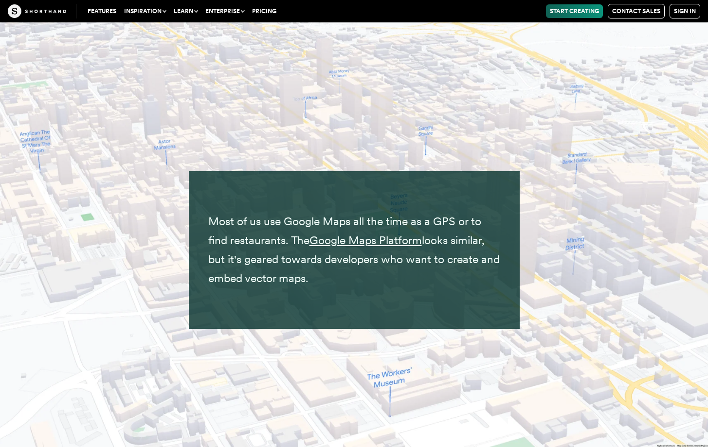
drag, startPoint x: 382, startPoint y: 203, endPoint x: 417, endPoint y: 260, distance: 67.2
click at [417, 260] on p "Most of us use Google Maps all the time as a GPS or to find restaurants. The Go…" at bounding box center [354, 250] width 292 height 76
click at [309, 215] on span "Most of us use Google Maps all the time as a GPS or to find restaurants. The" at bounding box center [344, 231] width 273 height 33
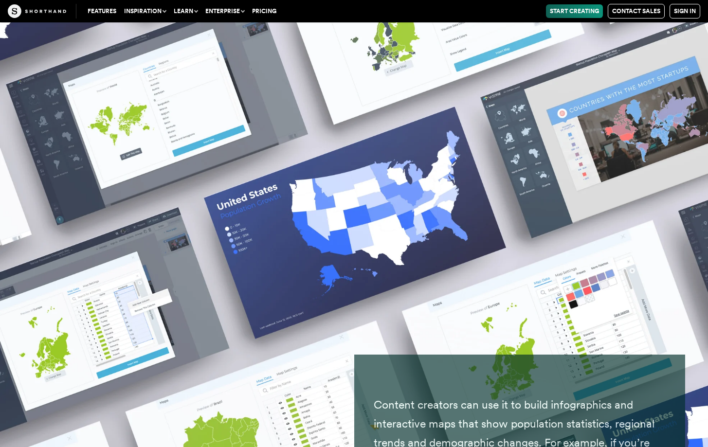
scroll to position [14259, 0]
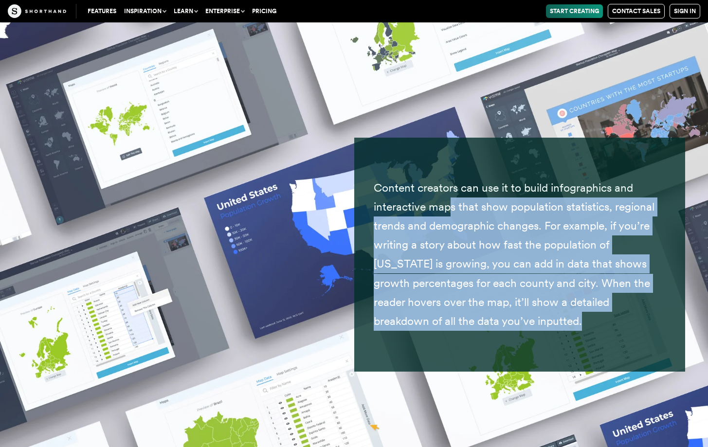
drag, startPoint x: 518, startPoint y: 191, endPoint x: 600, endPoint y: 306, distance: 140.9
click at [600, 306] on p "Content creators can use it to build infographics and interactive maps that sho…" at bounding box center [520, 255] width 292 height 152
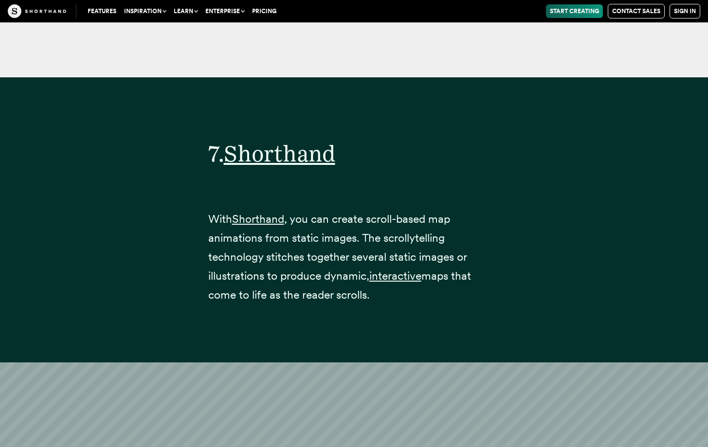
scroll to position [17996, 0]
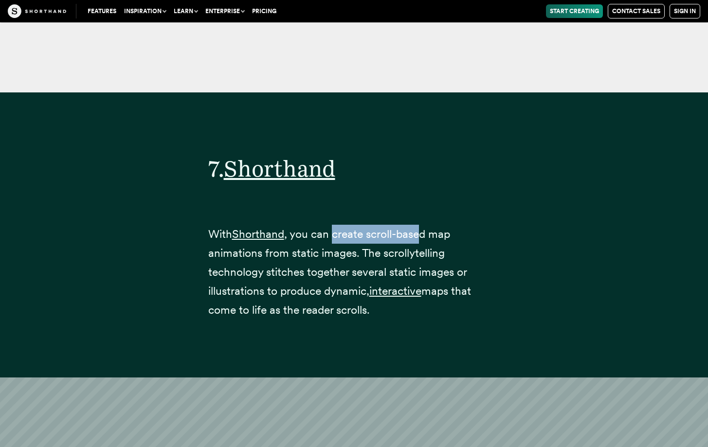
drag, startPoint x: 335, startPoint y: 195, endPoint x: 422, endPoint y: 192, distance: 86.6
click at [422, 227] on span ", you can create scroll-based map animations from static images. The scrollytel…" at bounding box center [337, 262] width 258 height 71
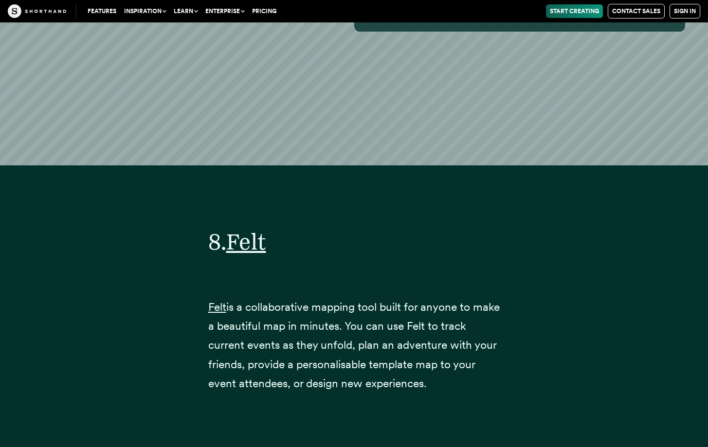
scroll to position [19776, 0]
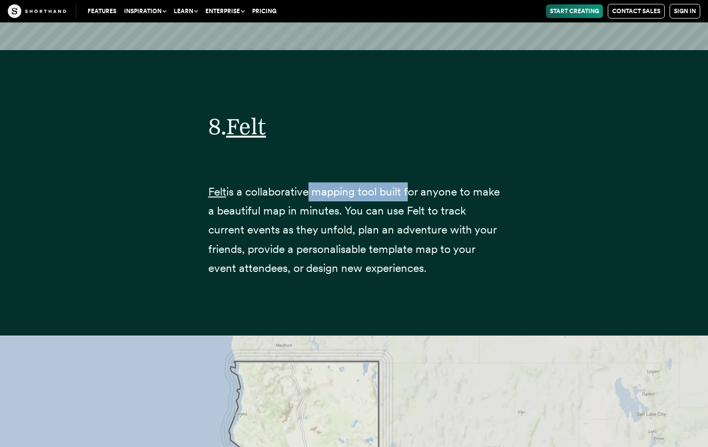
drag, startPoint x: 343, startPoint y: 155, endPoint x: 408, endPoint y: 164, distance: 64.9
click at [407, 182] on p "Felt is a collaborative mapping tool built for anyone to make a beautiful map i…" at bounding box center [354, 229] width 292 height 95
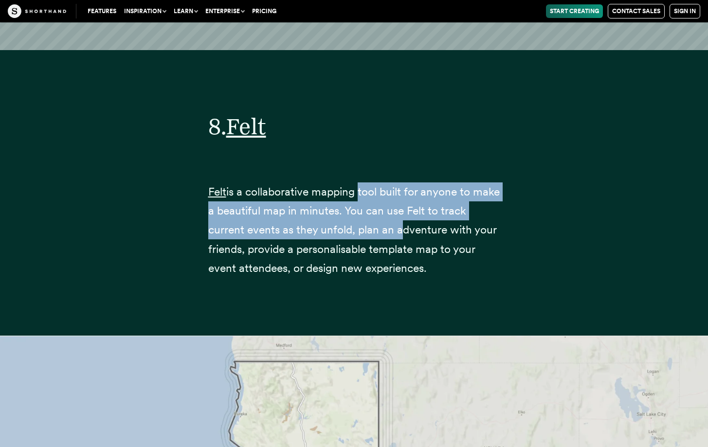
drag, startPoint x: 358, startPoint y: 153, endPoint x: 399, endPoint y: 194, distance: 58.5
click at [395, 193] on p "Felt is a collaborative mapping tool built for anyone to make a beautiful map i…" at bounding box center [354, 229] width 292 height 95
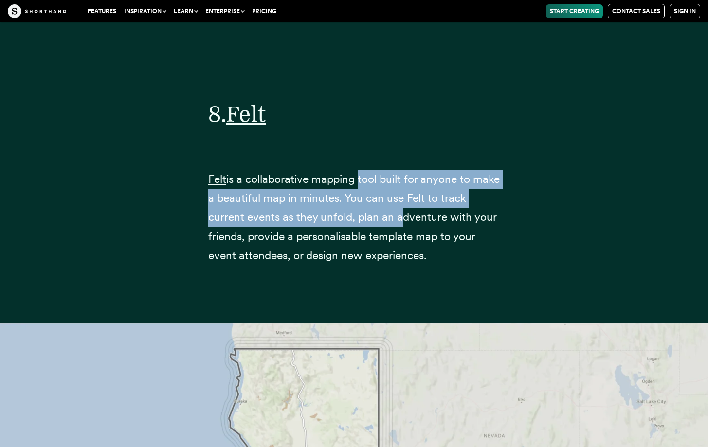
scroll to position [19795, 0]
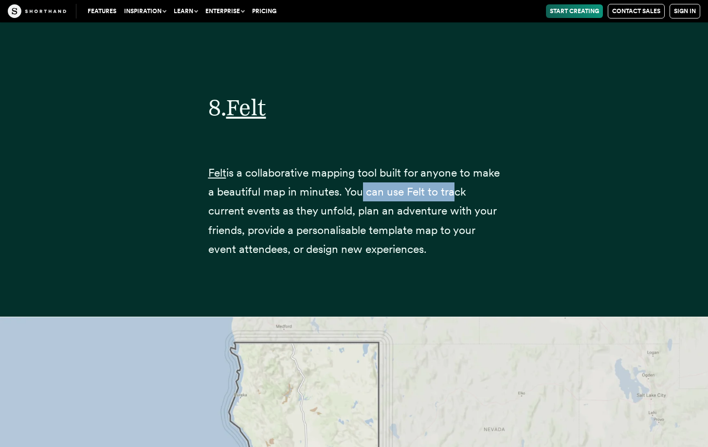
drag, startPoint x: 385, startPoint y: 154, endPoint x: 479, endPoint y: 160, distance: 93.6
click at [479, 163] on p "Felt is a collaborative mapping tool built for anyone to make a beautiful map i…" at bounding box center [354, 210] width 292 height 95
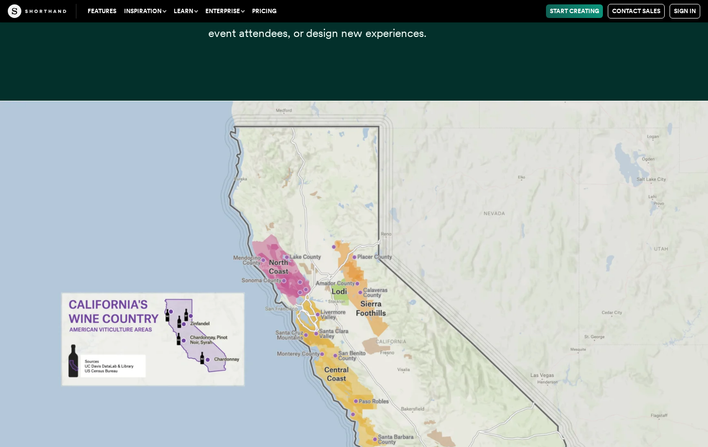
scroll to position [19795, 0]
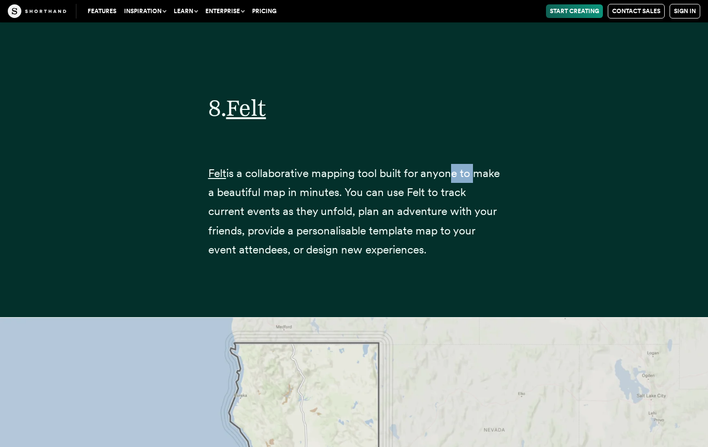
click at [483, 164] on p "Felt is a collaborative mapping tool built for anyone to make a beautiful map i…" at bounding box center [354, 211] width 292 height 95
drag, startPoint x: 477, startPoint y: 137, endPoint x: 406, endPoint y: 147, distance: 72.2
click at [417, 164] on p "Felt is a collaborative mapping tool built for anyone to make a beautiful map i…" at bounding box center [354, 211] width 292 height 95
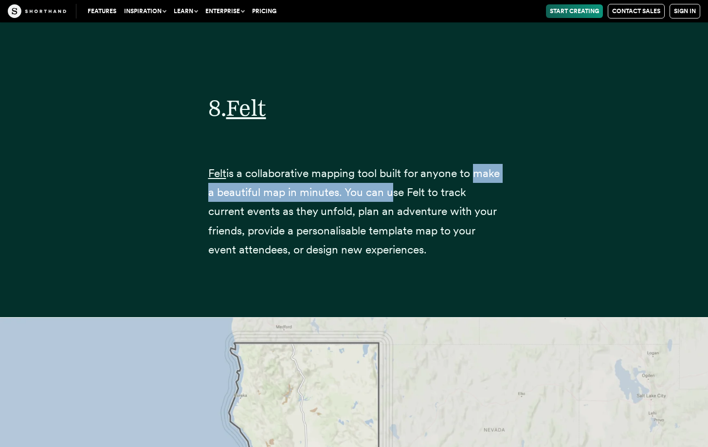
click at [336, 164] on p "Felt is a collaborative mapping tool built for anyone to make a beautiful map i…" at bounding box center [354, 211] width 292 height 95
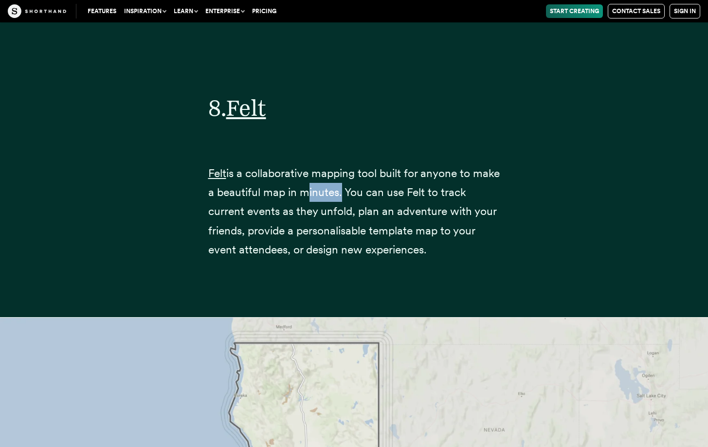
click at [336, 164] on p "Felt is a collaborative mapping tool built for anyone to make a beautiful map i…" at bounding box center [354, 211] width 292 height 95
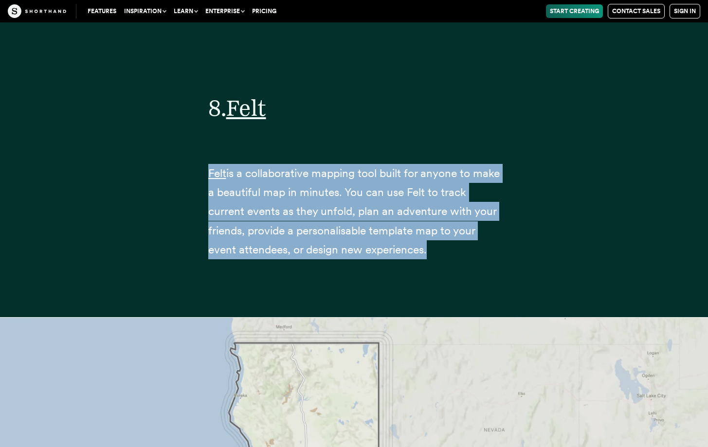
click at [336, 164] on p "Felt is a collaborative mapping tool built for anyone to make a beautiful map i…" at bounding box center [354, 211] width 292 height 95
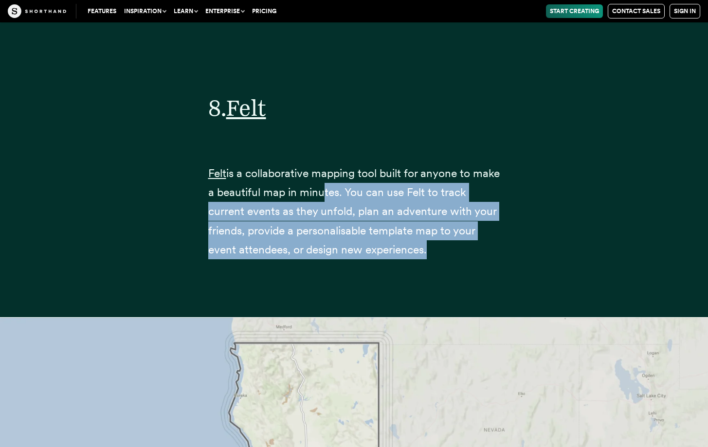
drag, startPoint x: 348, startPoint y: 154, endPoint x: 453, endPoint y: 151, distance: 104.6
click at [453, 164] on p "Felt is a collaborative mapping tool built for anyone to make a beautiful map i…" at bounding box center [354, 211] width 292 height 95
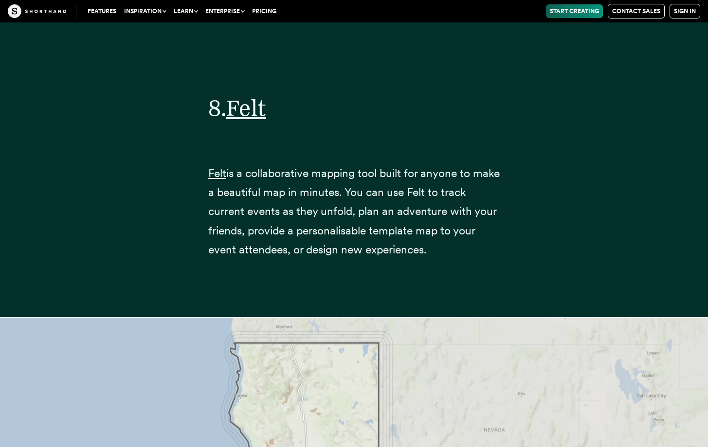
drag, startPoint x: 261, startPoint y: 169, endPoint x: 425, endPoint y: 205, distance: 168.2
click at [425, 205] on p "Felt is a collaborative mapping tool built for anyone to make a beautiful map i…" at bounding box center [354, 211] width 292 height 95
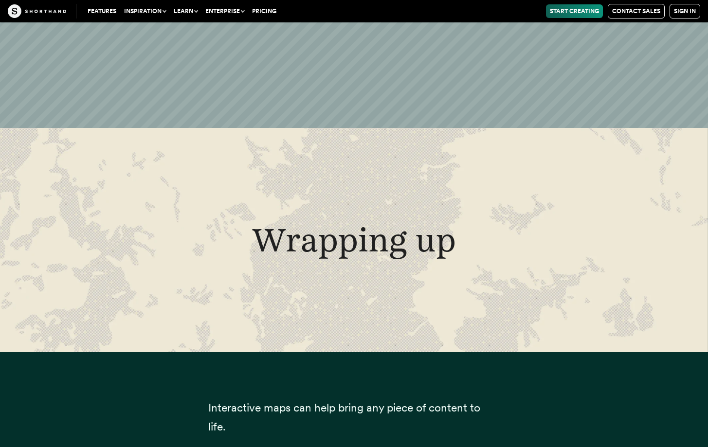
scroll to position [25876, 0]
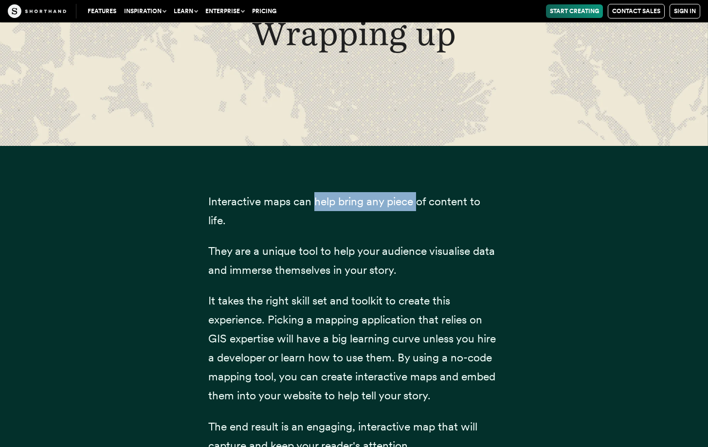
drag, startPoint x: 317, startPoint y: 185, endPoint x: 419, endPoint y: 185, distance: 102.6
click at [419, 195] on span "Interactive maps can help bring any piece of content to life." at bounding box center [344, 211] width 272 height 33
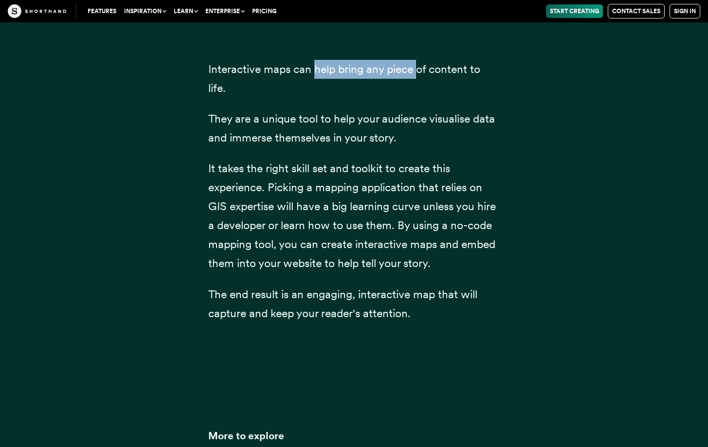
scroll to position [26047, 0]
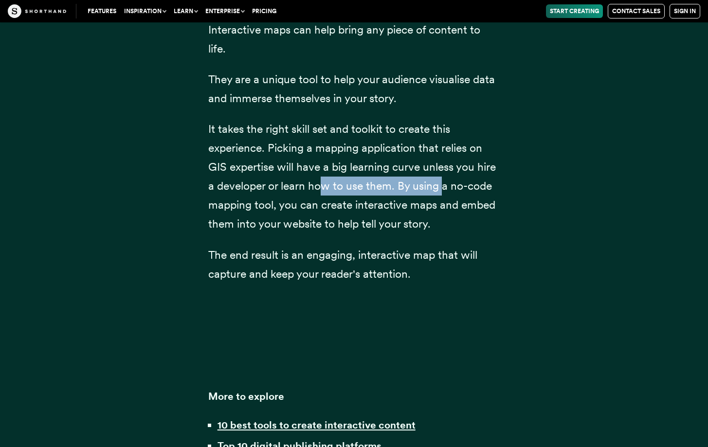
drag, startPoint x: 325, startPoint y: 167, endPoint x: 443, endPoint y: 170, distance: 117.3
click at [443, 170] on span "It takes the right skill set and toolkit to create this experience. Picking a m…" at bounding box center [351, 176] width 287 height 108
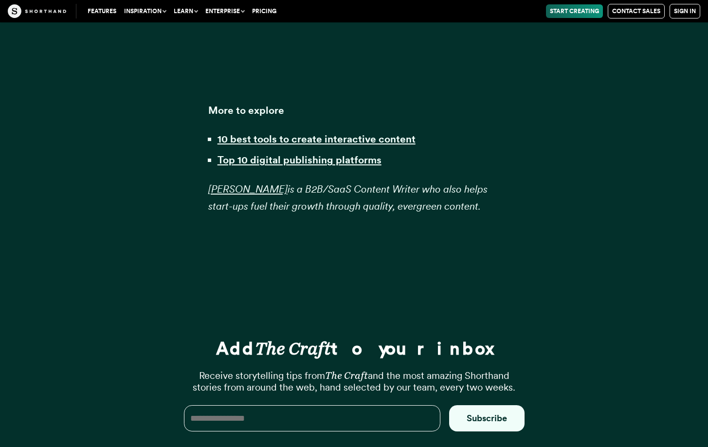
scroll to position [26394, 0]
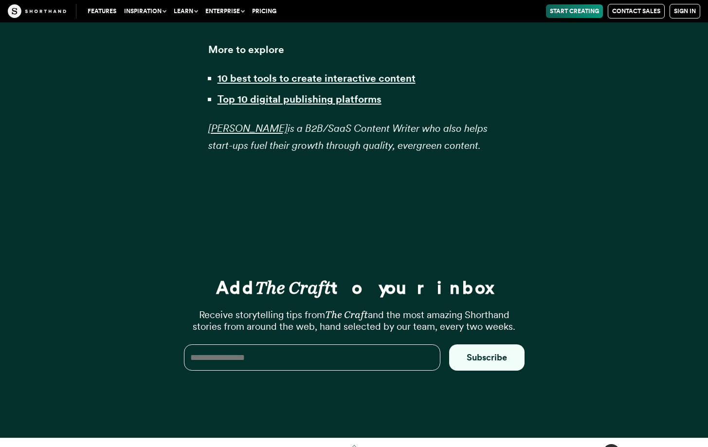
click at [356, 443] on link "Top" at bounding box center [354, 452] width 29 height 19
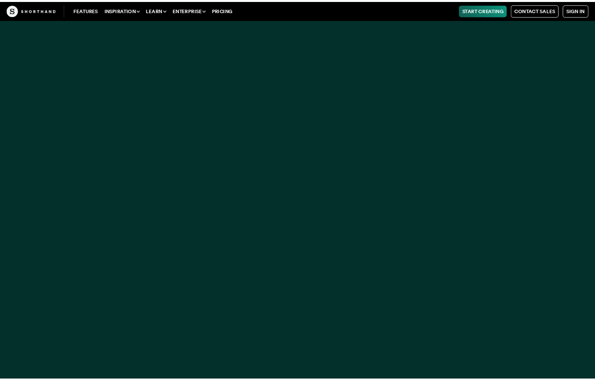
scroll to position [1, 0]
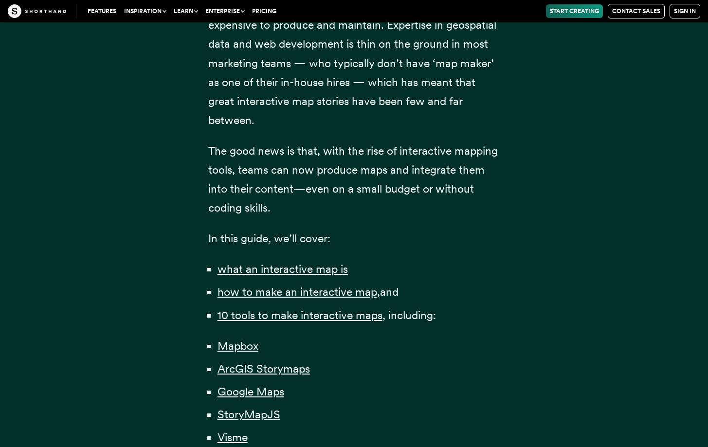
scroll to position [520, 0]
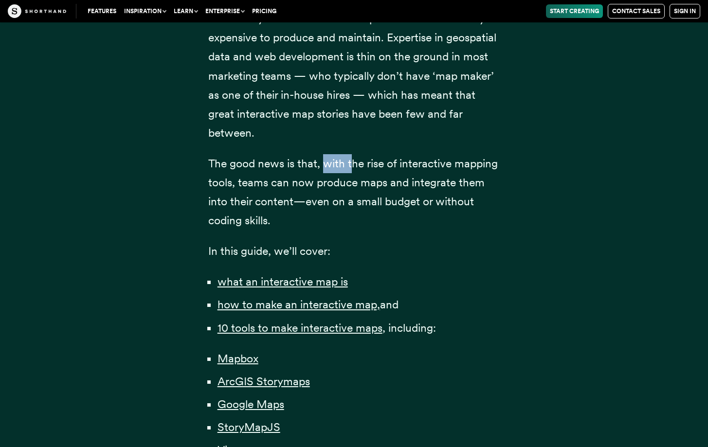
drag, startPoint x: 322, startPoint y: 165, endPoint x: 352, endPoint y: 170, distance: 30.6
click at [352, 170] on p "The good news is that, with the rise of interactive mapping tools, teams can no…" at bounding box center [354, 192] width 292 height 76
click at [325, 166] on span "The good news is that, with the rise of interactive mapping tools, teams can no…" at bounding box center [352, 192] width 289 height 71
click at [318, 165] on span "The good news is that, with the rise of interactive mapping tools, teams can no…" at bounding box center [352, 192] width 289 height 71
click at [322, 164] on span "The good news is that, with the rise of interactive mapping tools, teams can no…" at bounding box center [352, 192] width 289 height 71
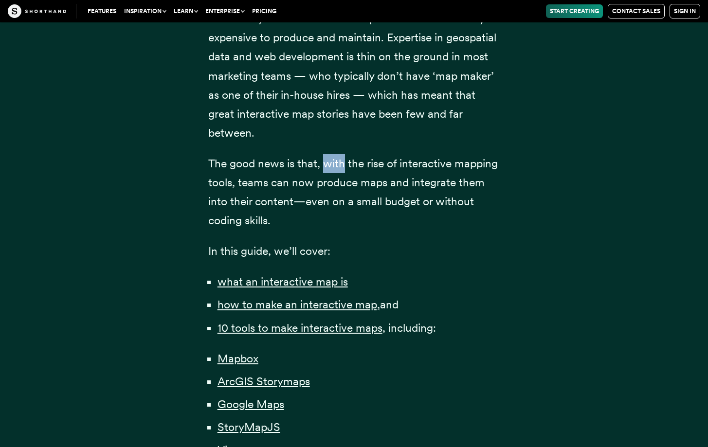
click at [323, 164] on span "The good news is that, with the rise of interactive mapping tools, teams can no…" at bounding box center [352, 192] width 289 height 71
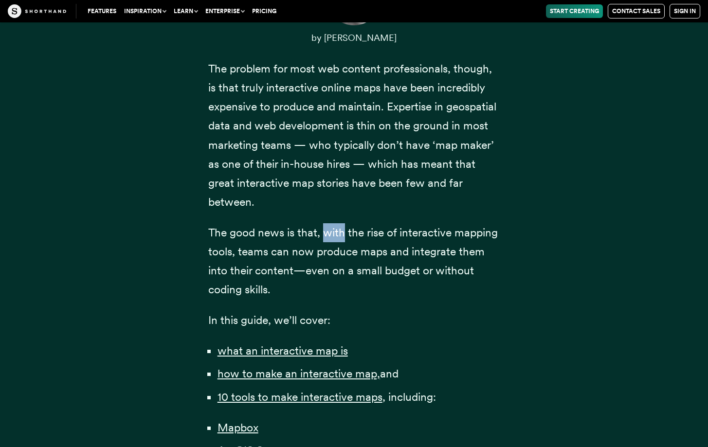
scroll to position [416, 0]
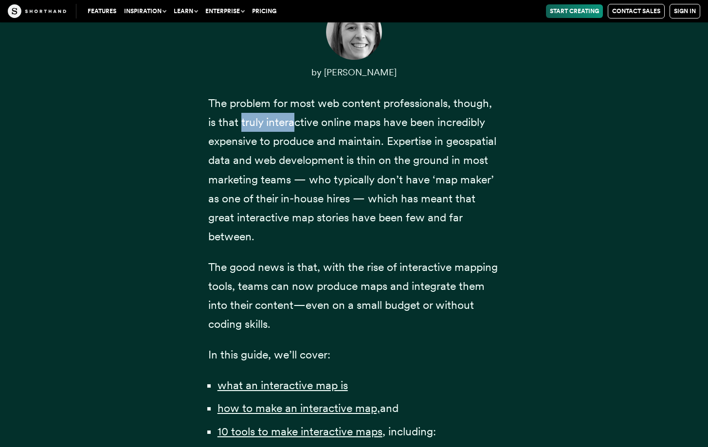
drag, startPoint x: 240, startPoint y: 125, endPoint x: 270, endPoint y: 128, distance: 29.9
click at [296, 129] on p "The problem for most web content professionals, though, is that truly interacti…" at bounding box center [354, 170] width 292 height 152
drag, startPoint x: 236, startPoint y: 124, endPoint x: 304, endPoint y: 126, distance: 67.6
click at [334, 120] on span "The problem for most web content professionals, though, is that truly interacti…" at bounding box center [352, 169] width 288 height 147
click at [299, 126] on span "The problem for most web content professionals, though, is that truly interacti…" at bounding box center [352, 169] width 288 height 147
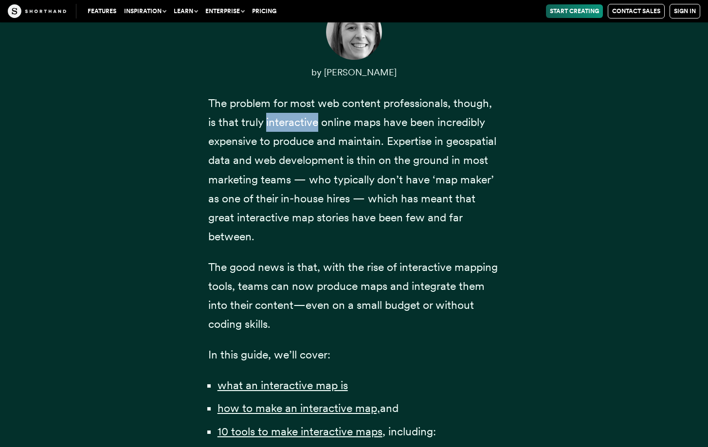
click at [299, 126] on span "The problem for most web content professionals, though, is that truly interacti…" at bounding box center [352, 169] width 288 height 147
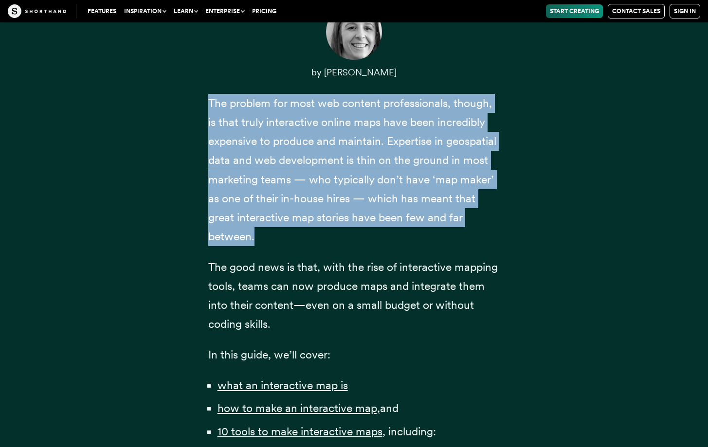
click at [299, 126] on span "The problem for most web content professionals, though, is that truly interacti…" at bounding box center [352, 169] width 288 height 147
drag, startPoint x: 299, startPoint y: 126, endPoint x: 254, endPoint y: 118, distance: 45.9
click at [299, 126] on span "The problem for most web content professionals, though, is that truly interacti…" at bounding box center [352, 169] width 288 height 147
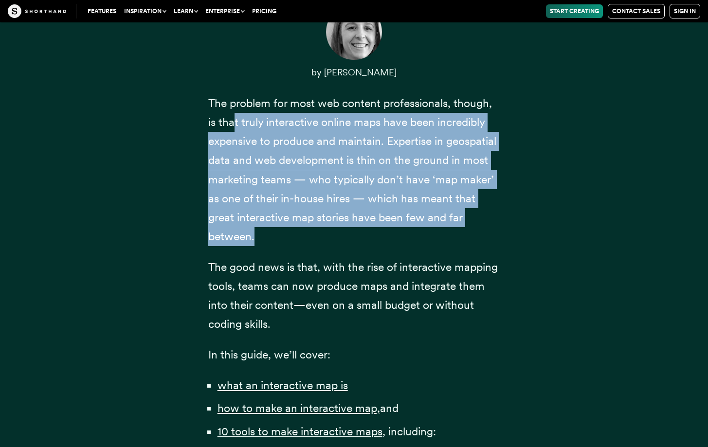
drag, startPoint x: 232, startPoint y: 114, endPoint x: 228, endPoint y: 143, distance: 29.0
click at [334, 178] on p "The problem for most web content professionals, though, is that truly interacti…" at bounding box center [354, 170] width 292 height 152
click at [273, 150] on p "The problem for most web content professionals, though, is that truly interacti…" at bounding box center [354, 170] width 292 height 152
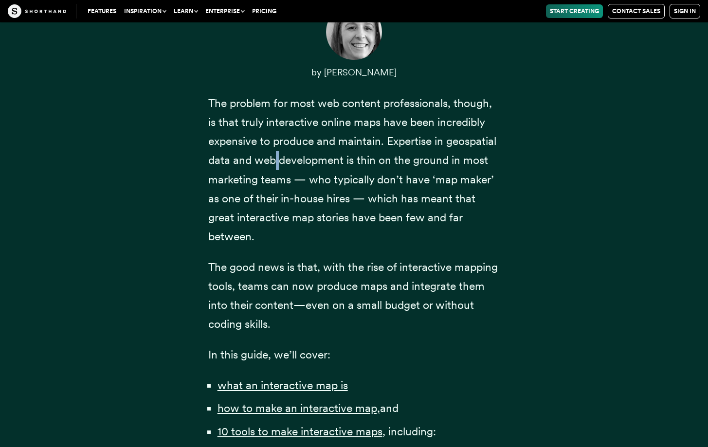
click at [273, 150] on p "The problem for most web content professionals, though, is that truly interacti…" at bounding box center [354, 170] width 292 height 152
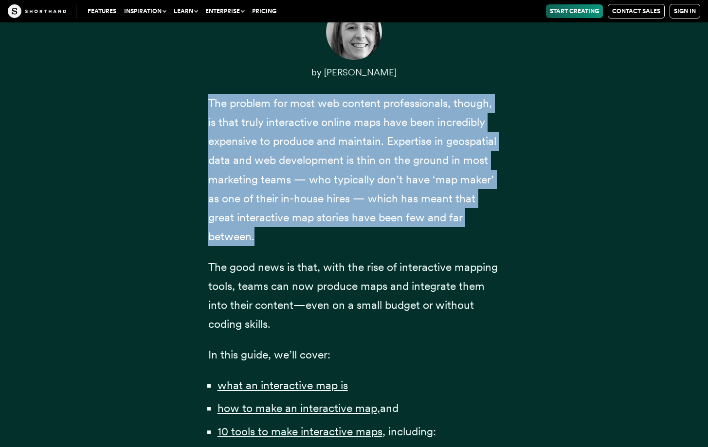
click at [273, 150] on p "The problem for most web content professionals, though, is that truly interacti…" at bounding box center [354, 170] width 292 height 152
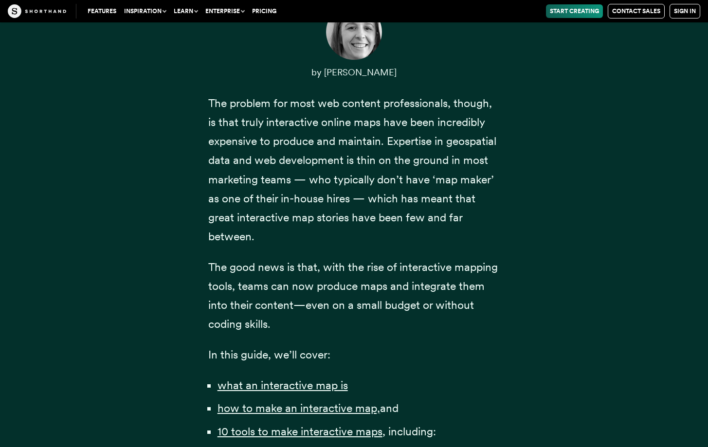
click at [286, 134] on span "The problem for most web content professionals, though, is that truly interacti…" at bounding box center [352, 169] width 288 height 147
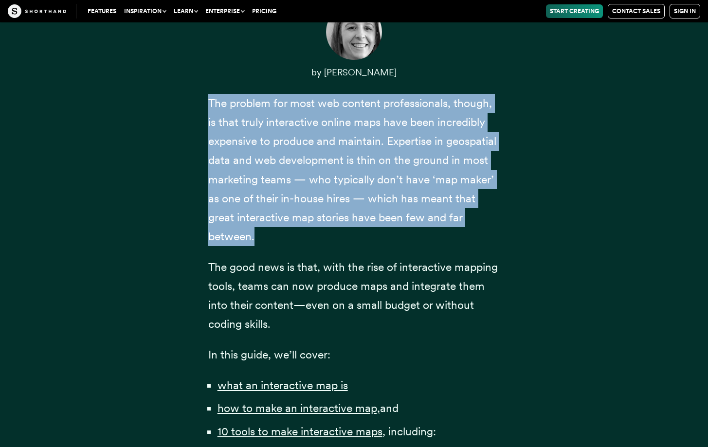
click at [286, 134] on span "The problem for most web content professionals, though, is that truly interacti…" at bounding box center [352, 169] width 288 height 147
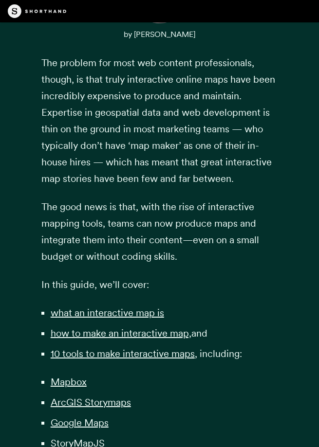
click at [137, 226] on span "The good news is that, with the rise of interactive mapping tools, teams can no…" at bounding box center [149, 231] width 217 height 61
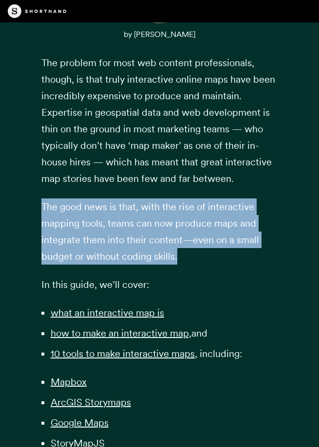
click at [147, 238] on span "The good news is that, with the rise of interactive mapping tools, teams can no…" at bounding box center [149, 231] width 217 height 61
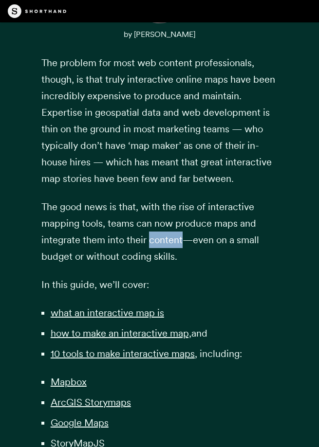
click at [147, 238] on span "The good news is that, with the rise of interactive mapping tools, teams can no…" at bounding box center [149, 231] width 217 height 61
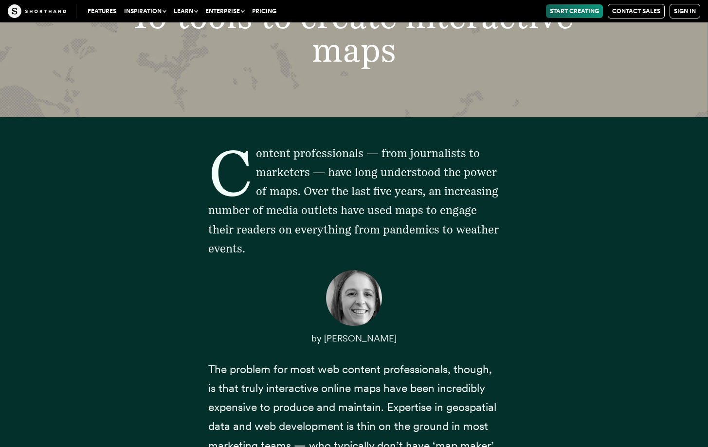
scroll to position [0, 0]
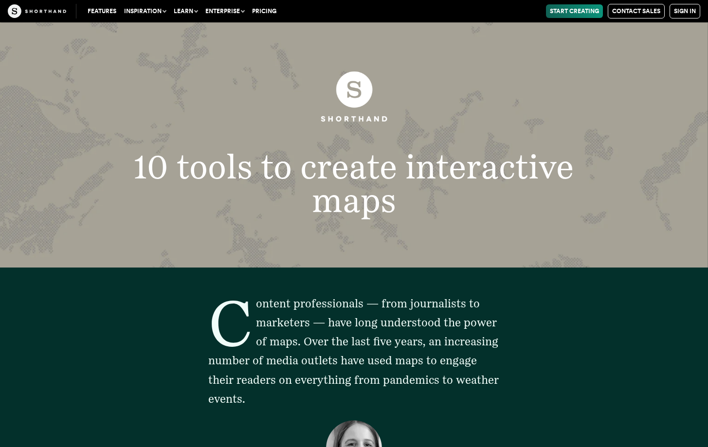
click at [468, 131] on figure at bounding box center [353, 98] width 551 height 89
